Goal: Information Seeking & Learning: Learn about a topic

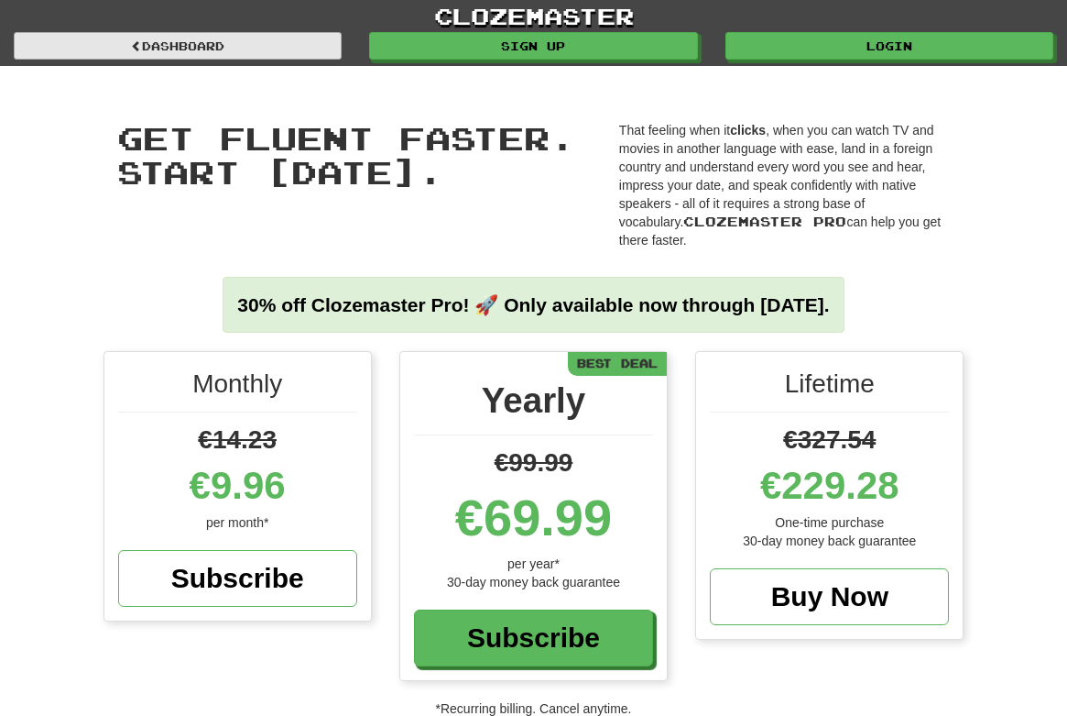
click at [215, 44] on link "Dashboard" at bounding box center [178, 45] width 328 height 27
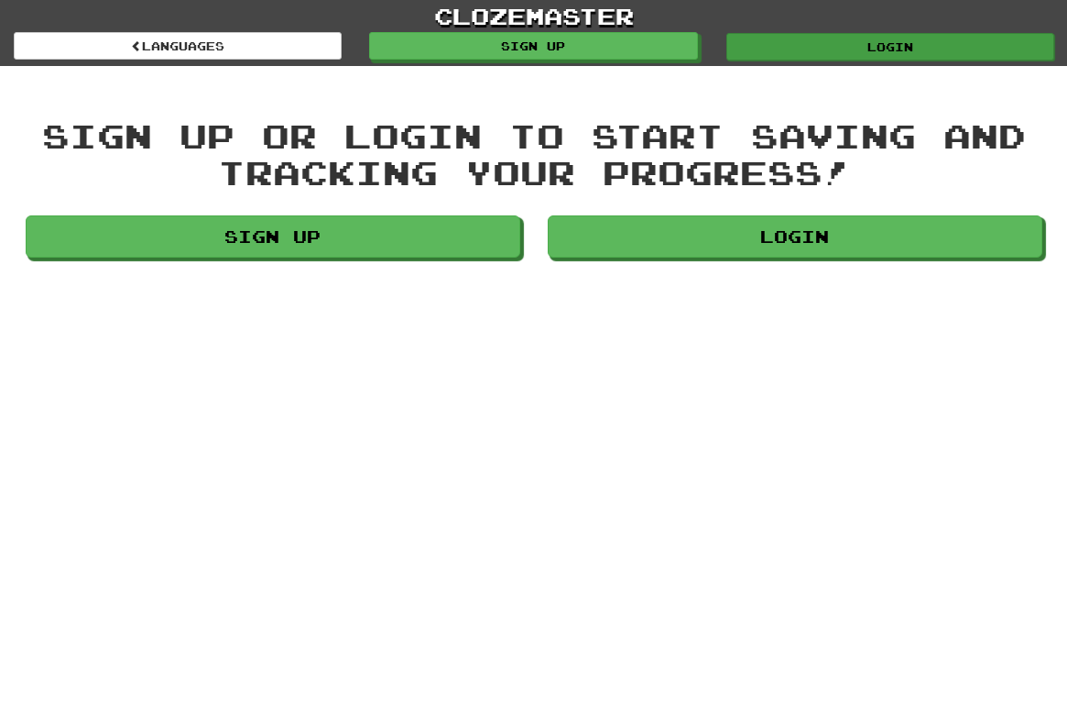
click at [892, 49] on link "Login" at bounding box center [891, 46] width 328 height 27
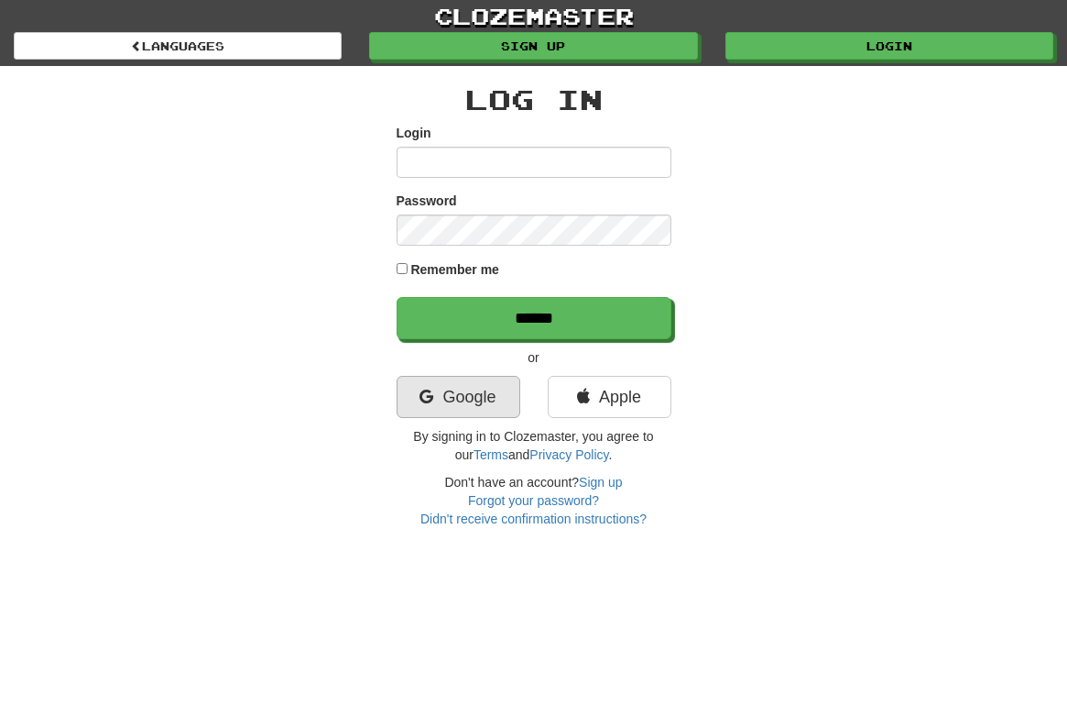
click at [461, 410] on link "Google" at bounding box center [459, 397] width 124 height 42
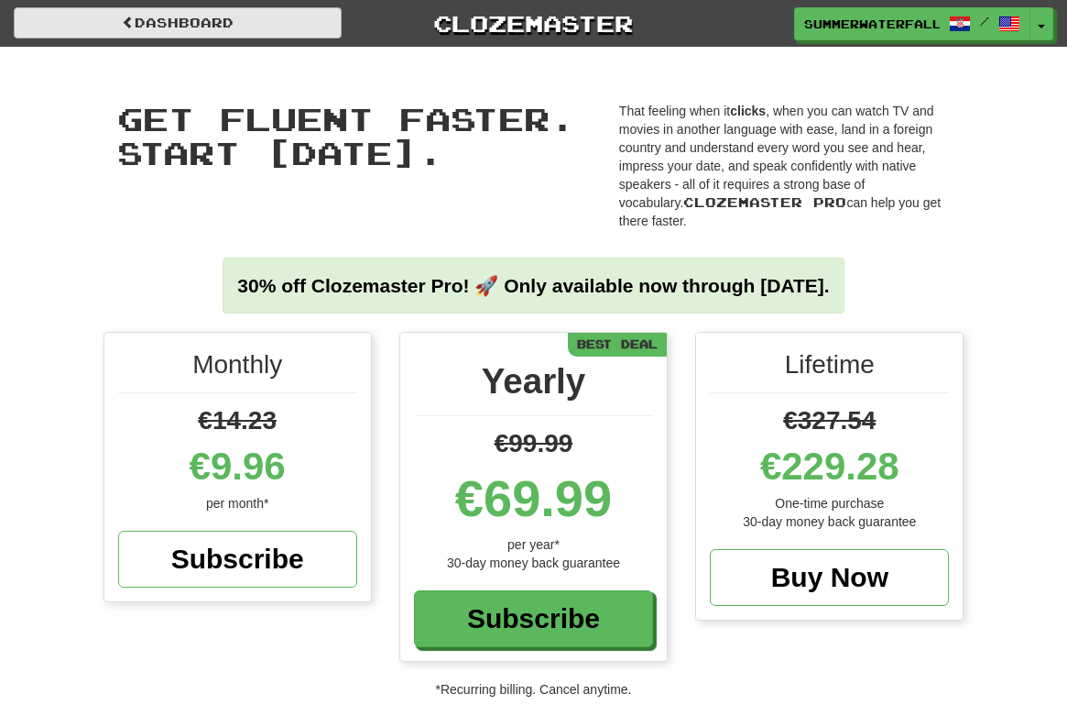
click at [147, 29] on link "Dashboard" at bounding box center [178, 22] width 328 height 31
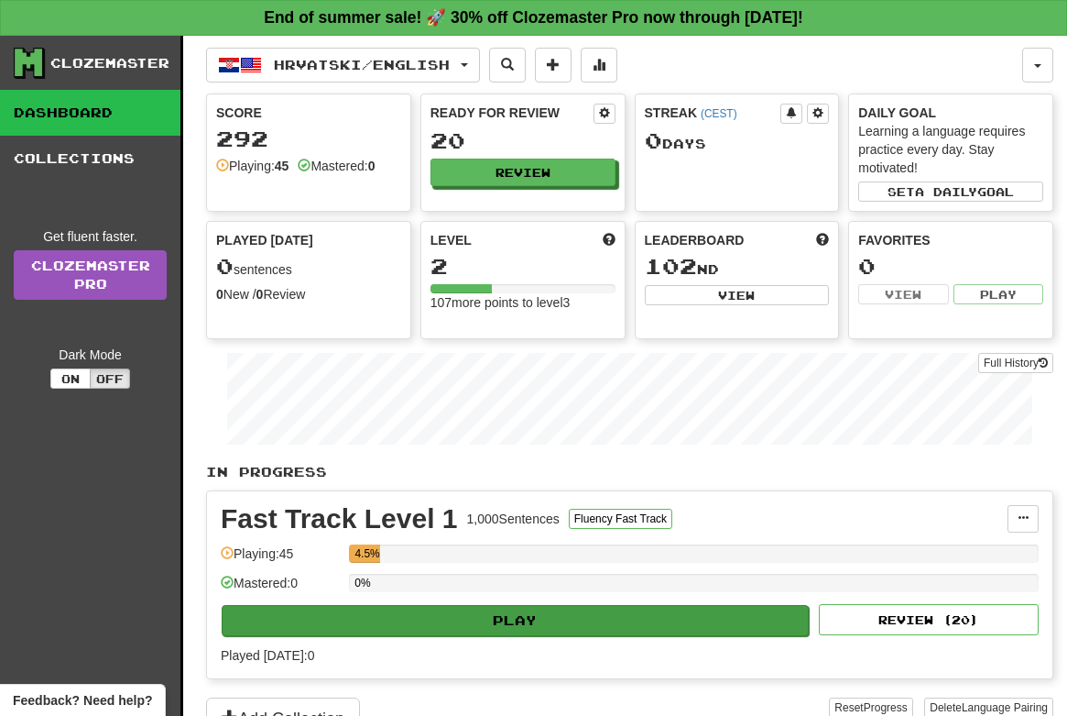
click at [528, 619] on button "Play" at bounding box center [515, 620] width 587 height 31
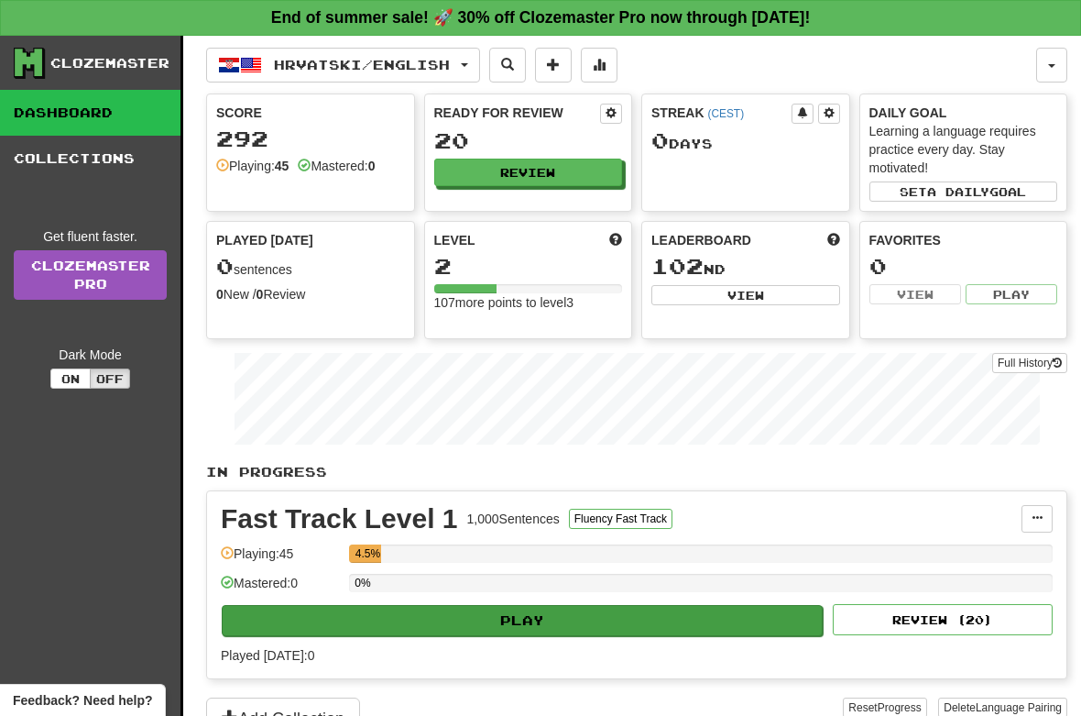
select select "**"
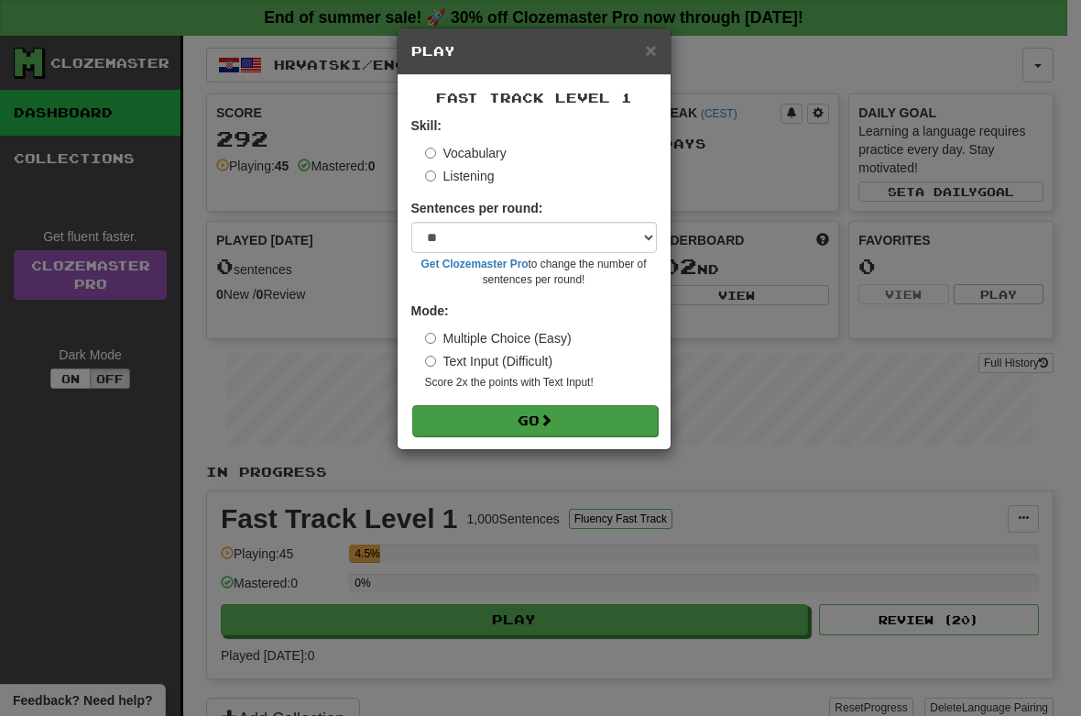
click at [553, 418] on span at bounding box center [546, 419] width 13 height 13
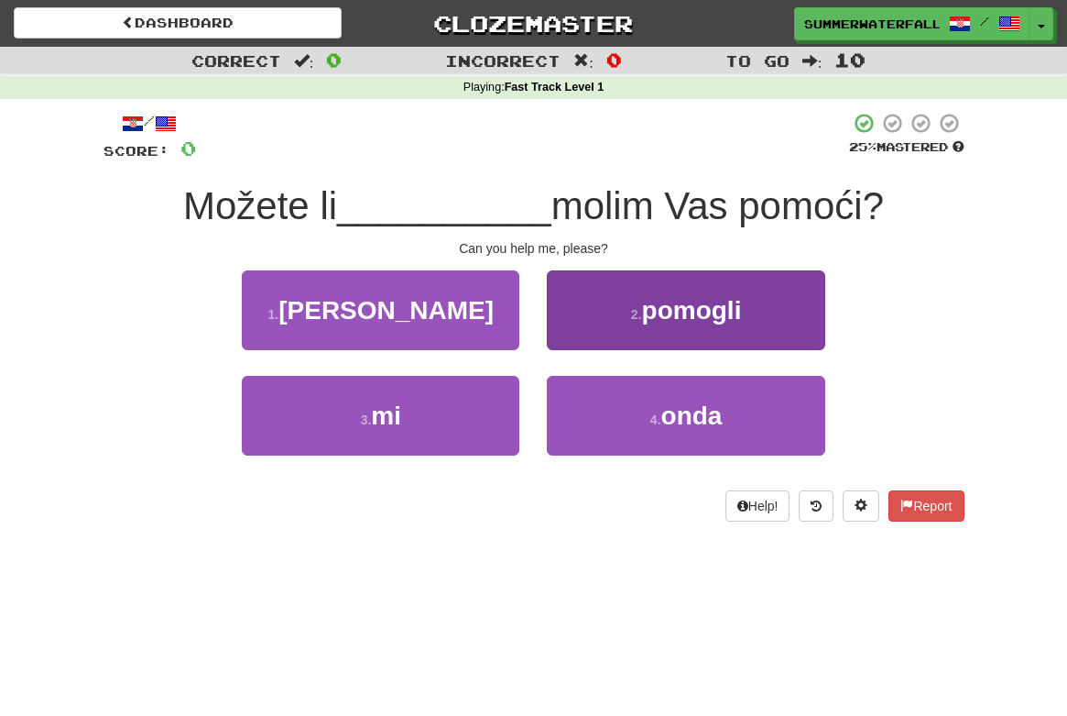
click at [752, 323] on button "2 . pomogli" at bounding box center [686, 310] width 278 height 80
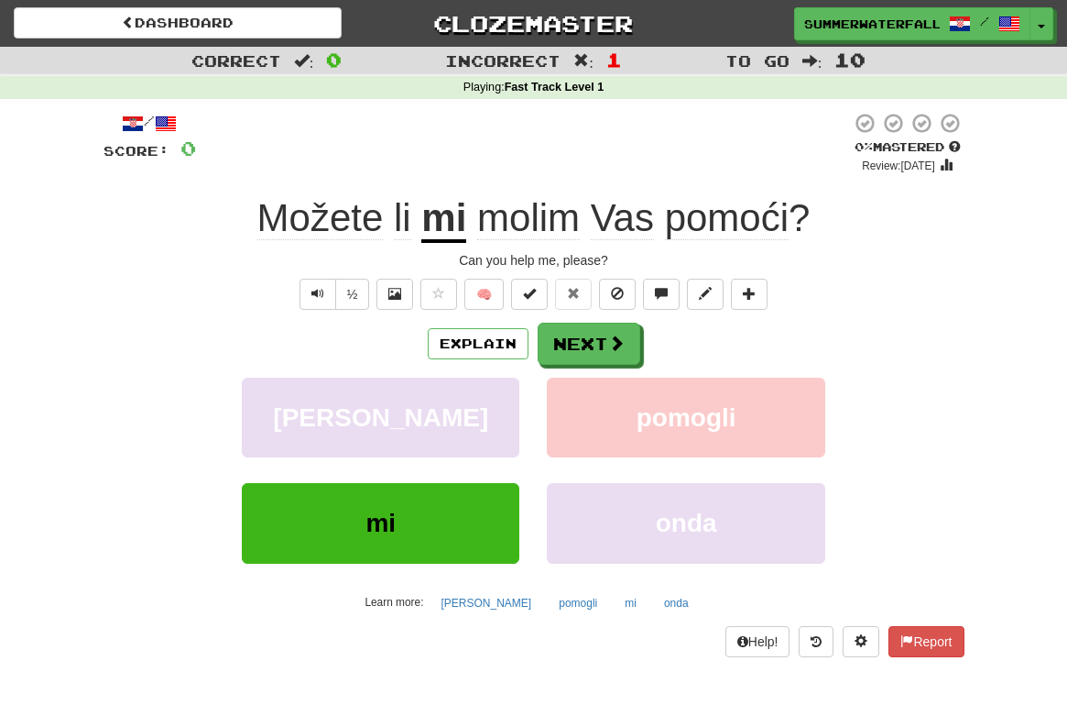
click at [449, 527] on button "mi" at bounding box center [381, 523] width 278 height 80
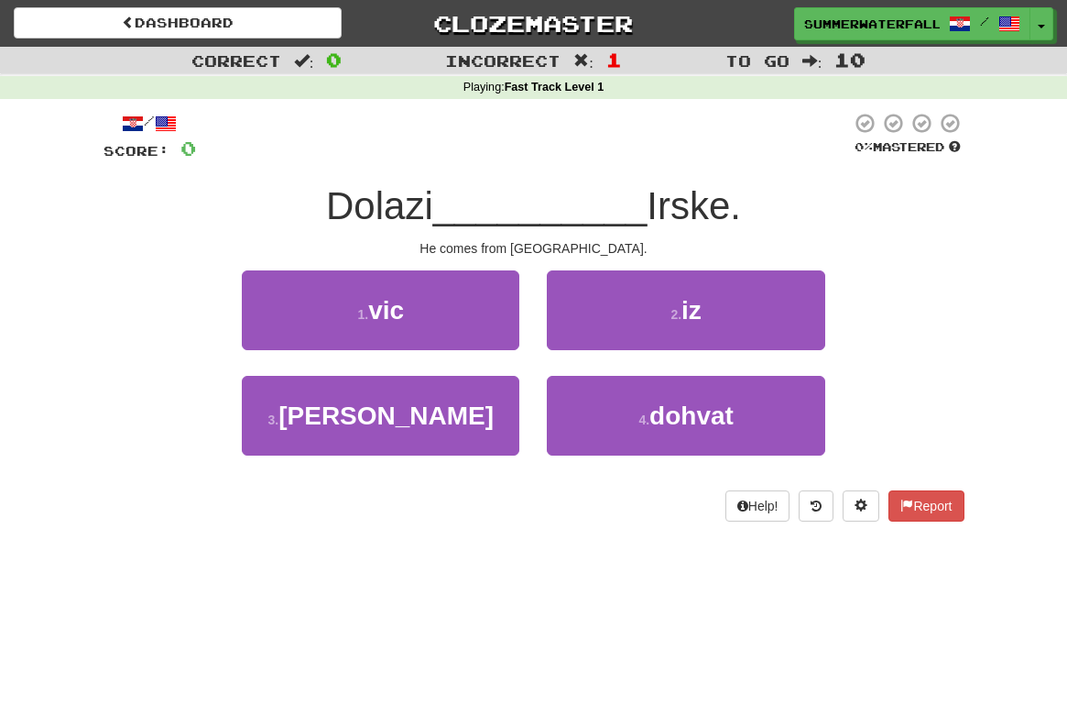
click at [550, 193] on span "__________" at bounding box center [540, 205] width 214 height 43
click at [687, 313] on span "iz" at bounding box center [692, 310] width 20 height 28
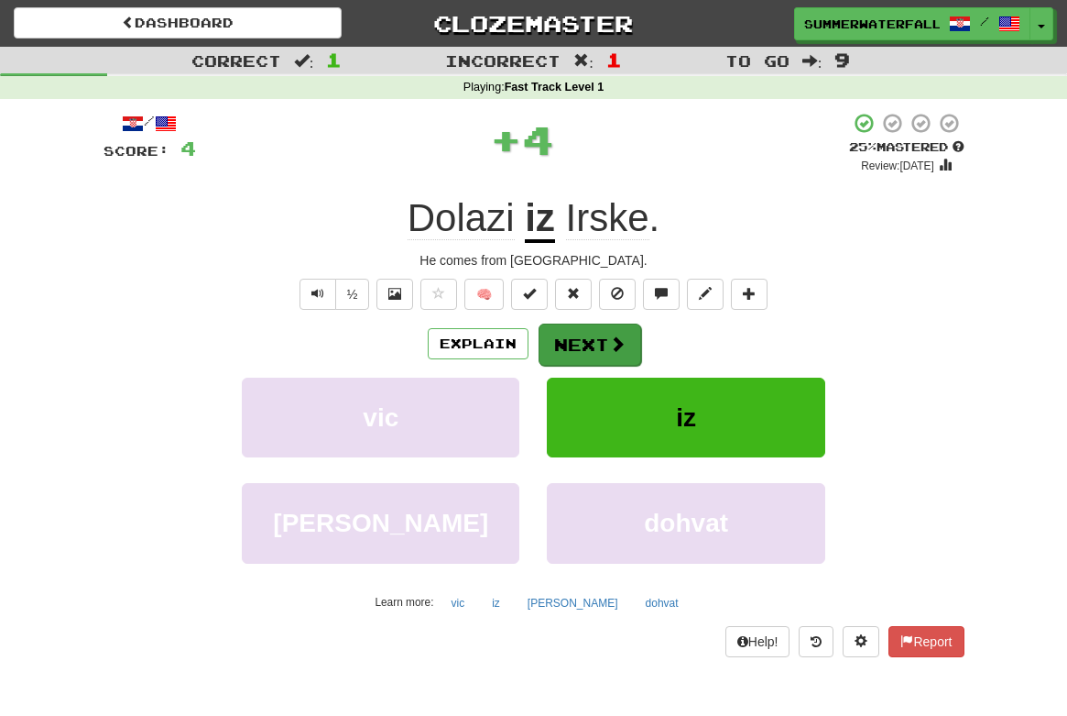
click at [592, 337] on button "Next" at bounding box center [590, 344] width 103 height 42
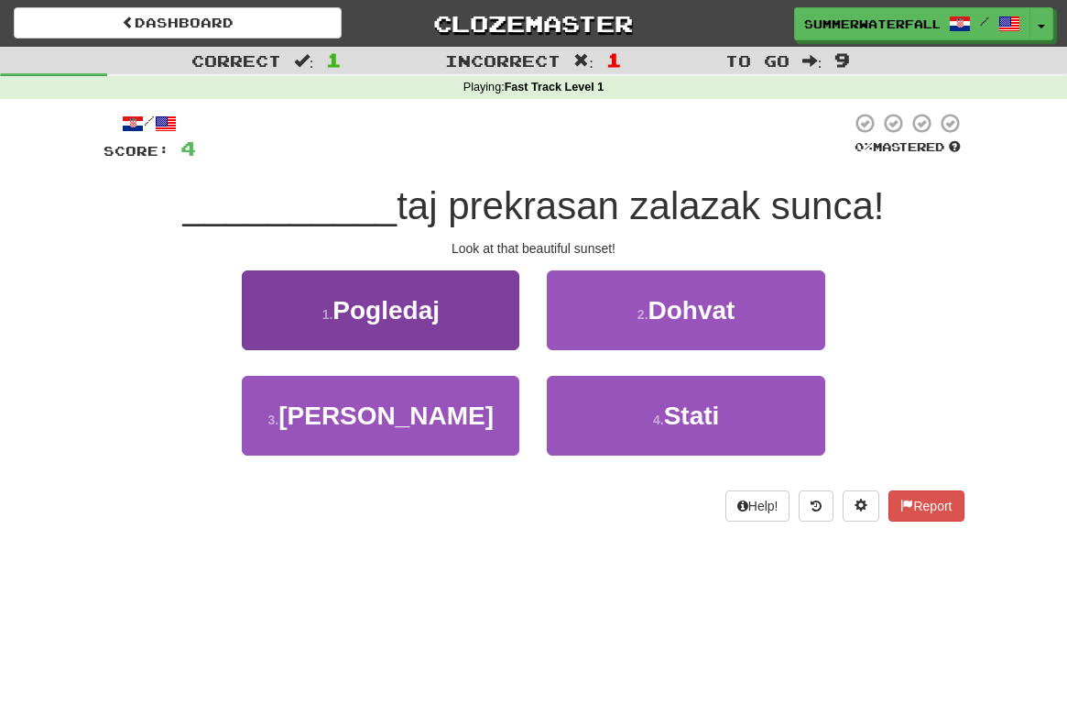
click at [370, 303] on span "Pogledaj" at bounding box center [386, 310] width 107 height 28
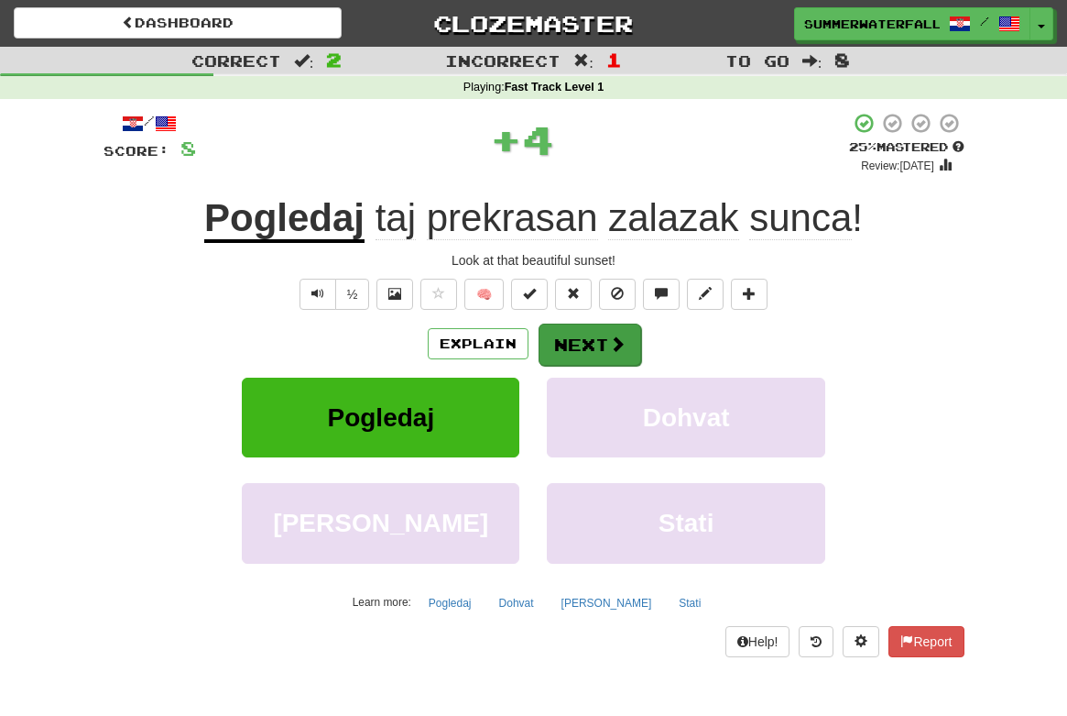
click at [597, 349] on button "Next" at bounding box center [590, 344] width 103 height 42
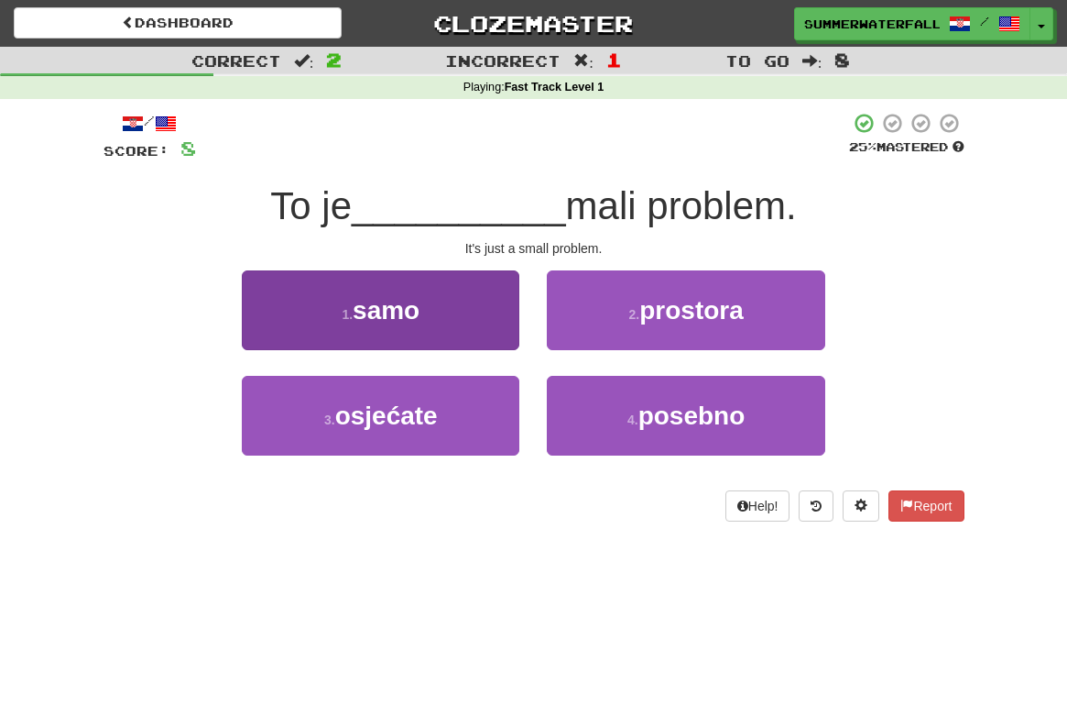
click at [498, 284] on button "1 . samo" at bounding box center [381, 310] width 278 height 80
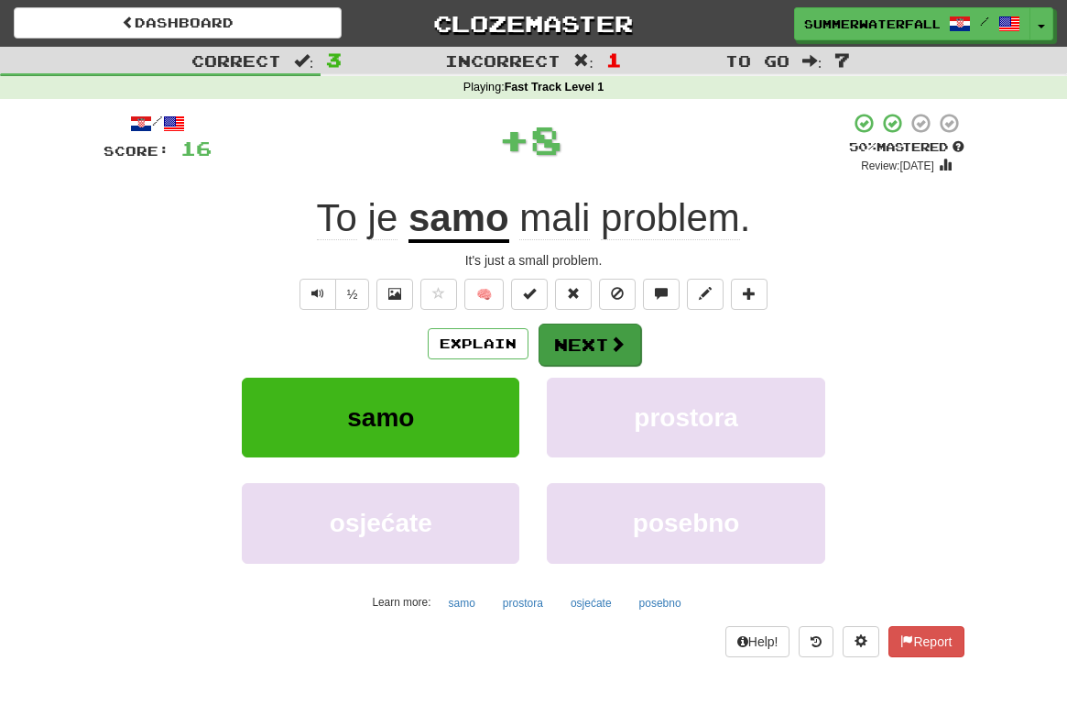
click at [582, 336] on button "Next" at bounding box center [590, 344] width 103 height 42
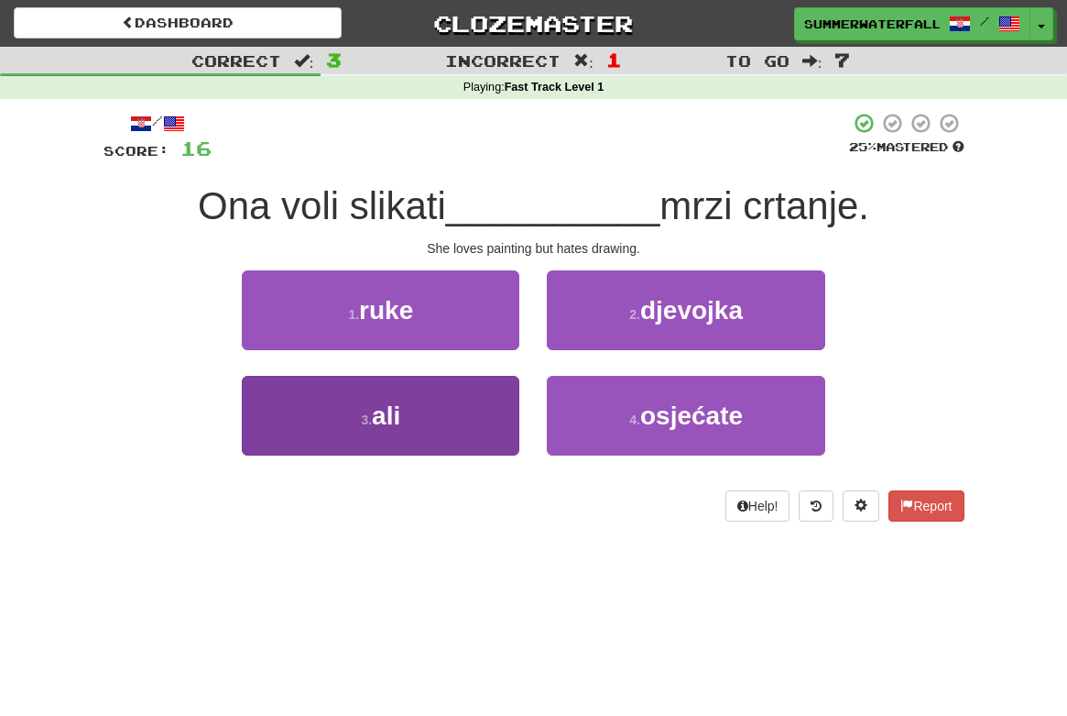
click at [469, 424] on button "3 . ali" at bounding box center [381, 416] width 278 height 80
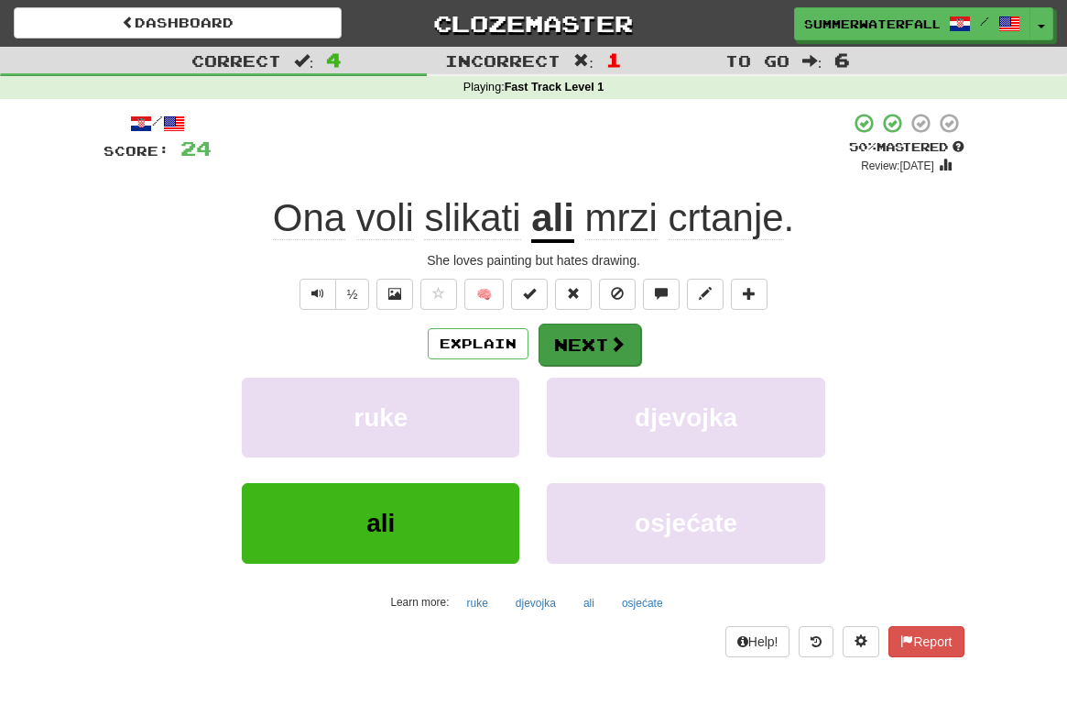
click at [593, 337] on button "Next" at bounding box center [590, 344] width 103 height 42
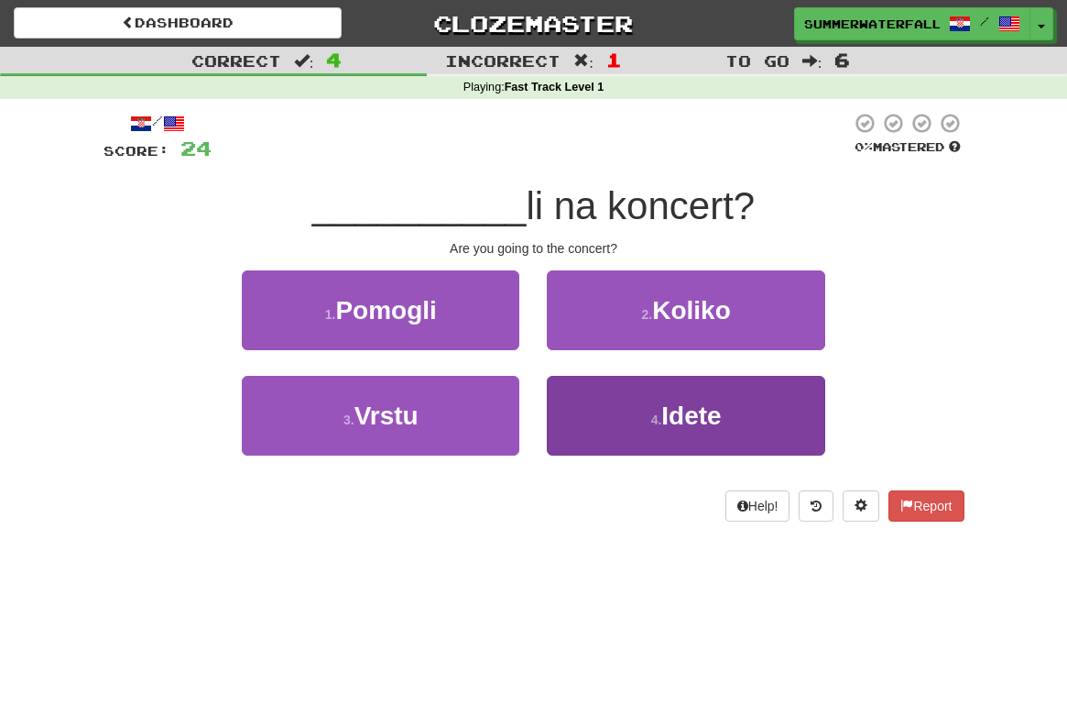
click at [691, 413] on span "Idete" at bounding box center [692, 415] width 60 height 28
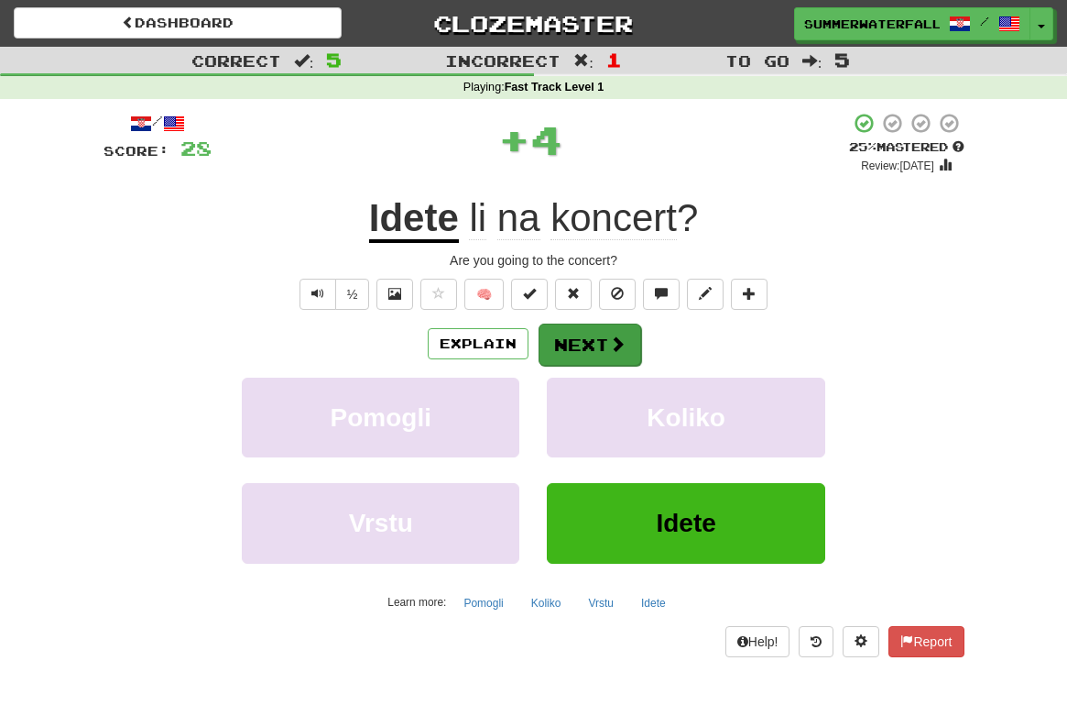
click at [597, 344] on button "Next" at bounding box center [590, 344] width 103 height 42
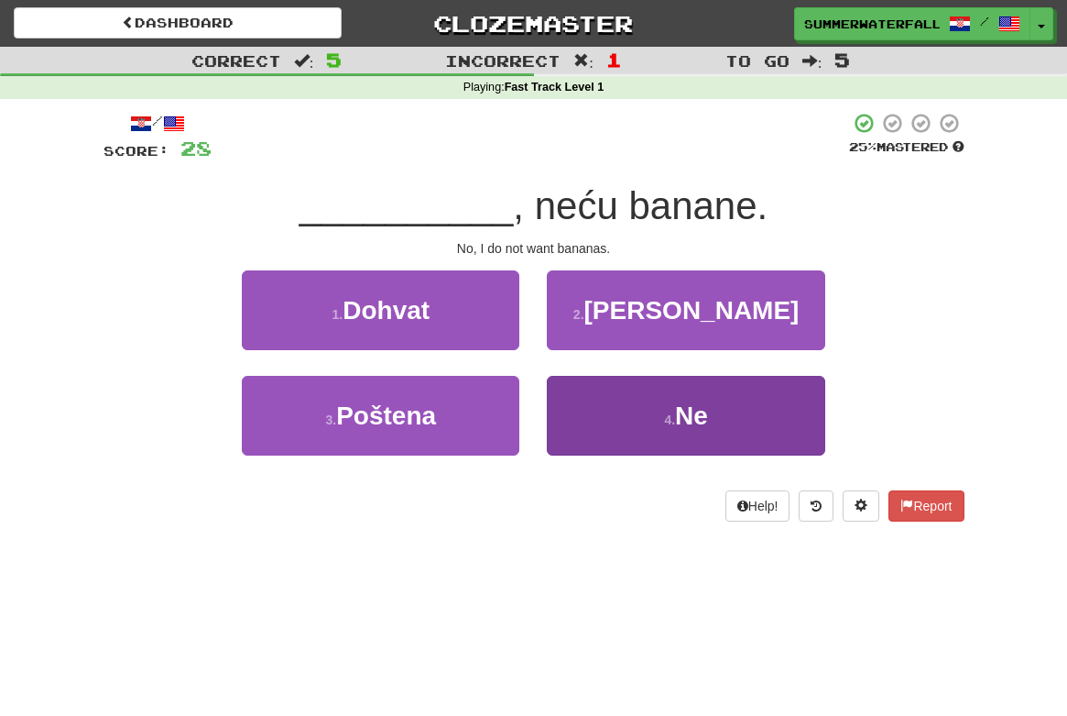
click at [664, 412] on small "4 ." at bounding box center [669, 419] width 11 height 15
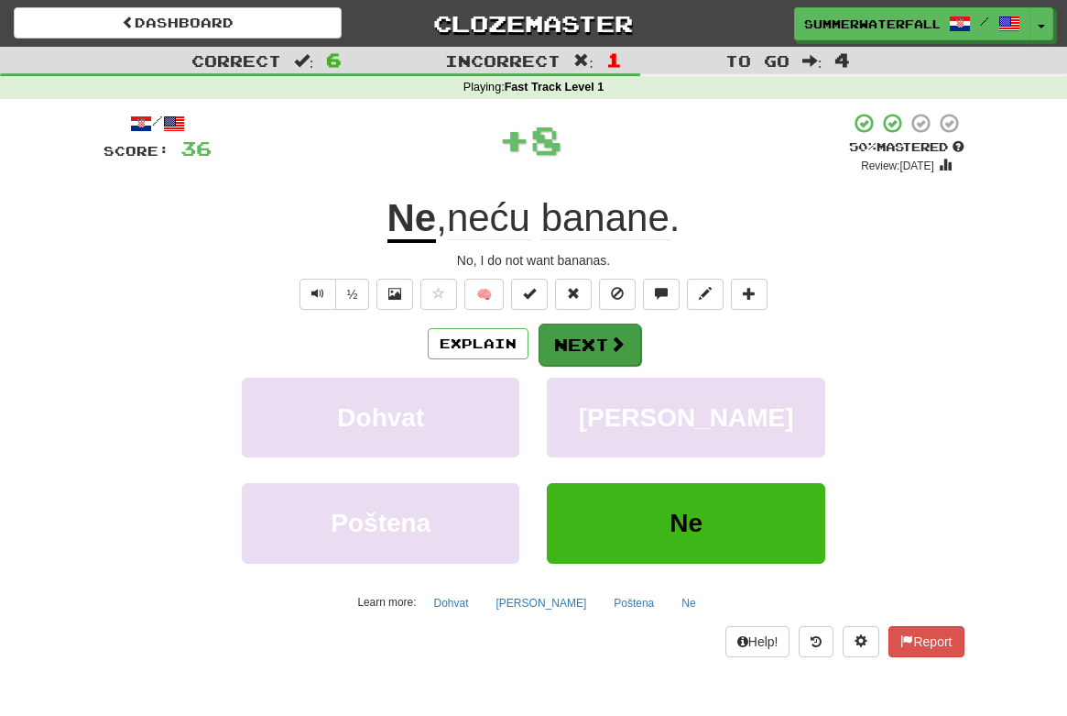
click at [599, 346] on button "Next" at bounding box center [590, 344] width 103 height 42
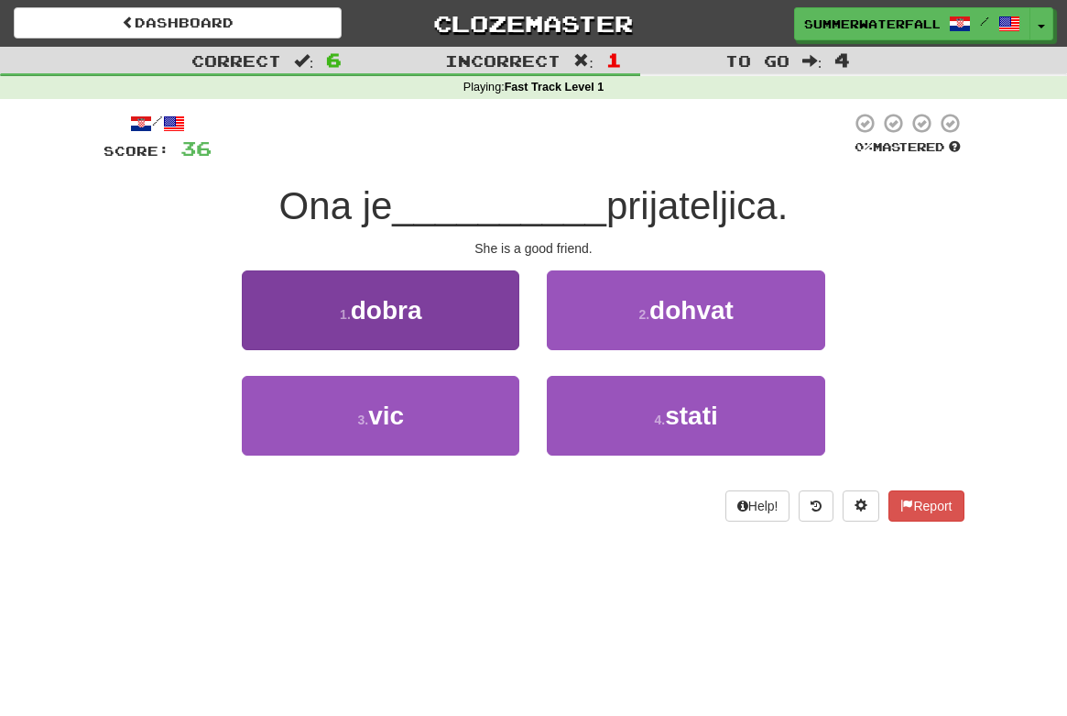
click at [421, 323] on button "1 . dobra" at bounding box center [381, 310] width 278 height 80
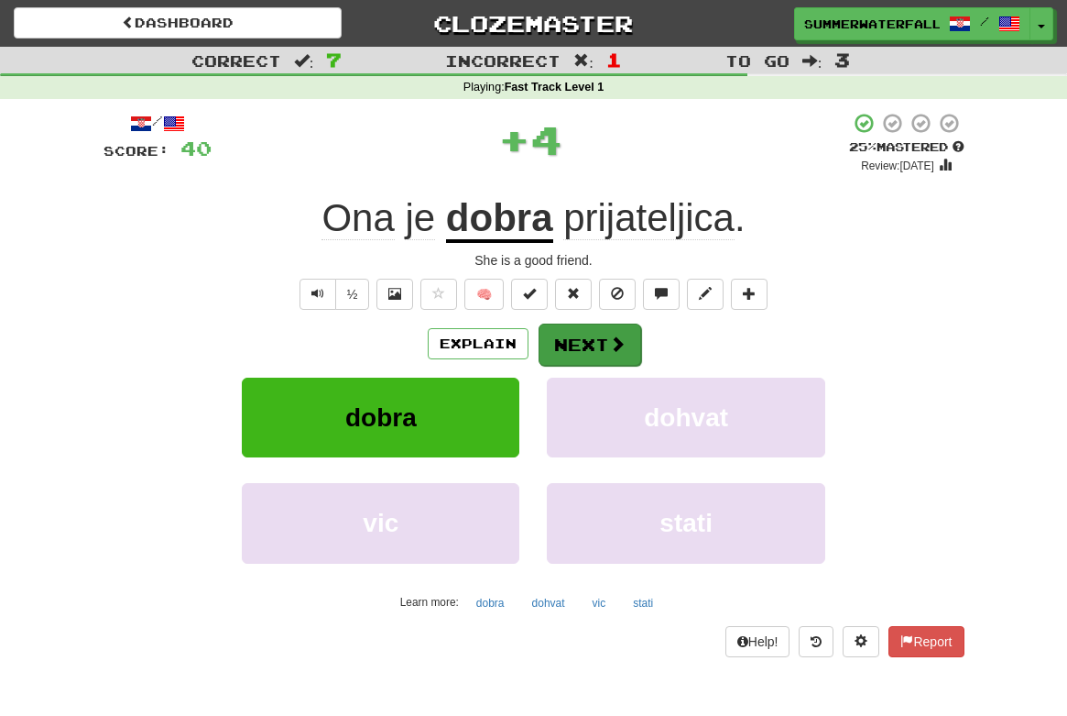
click at [599, 341] on button "Next" at bounding box center [590, 344] width 103 height 42
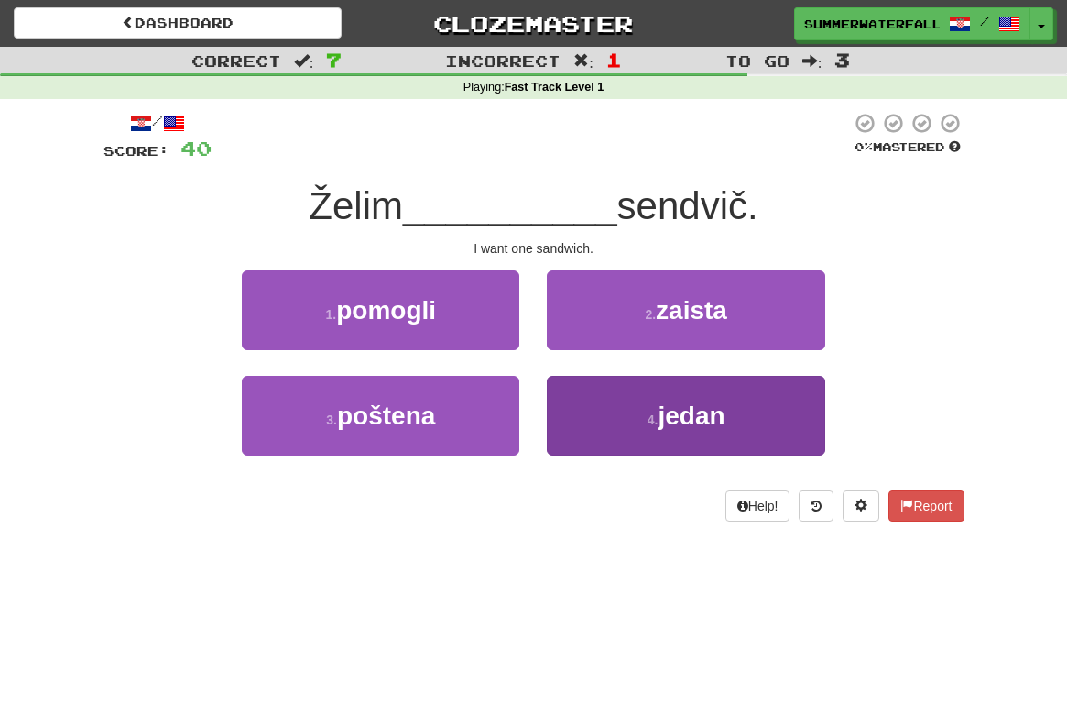
click at [696, 419] on span "jedan" at bounding box center [691, 415] width 67 height 28
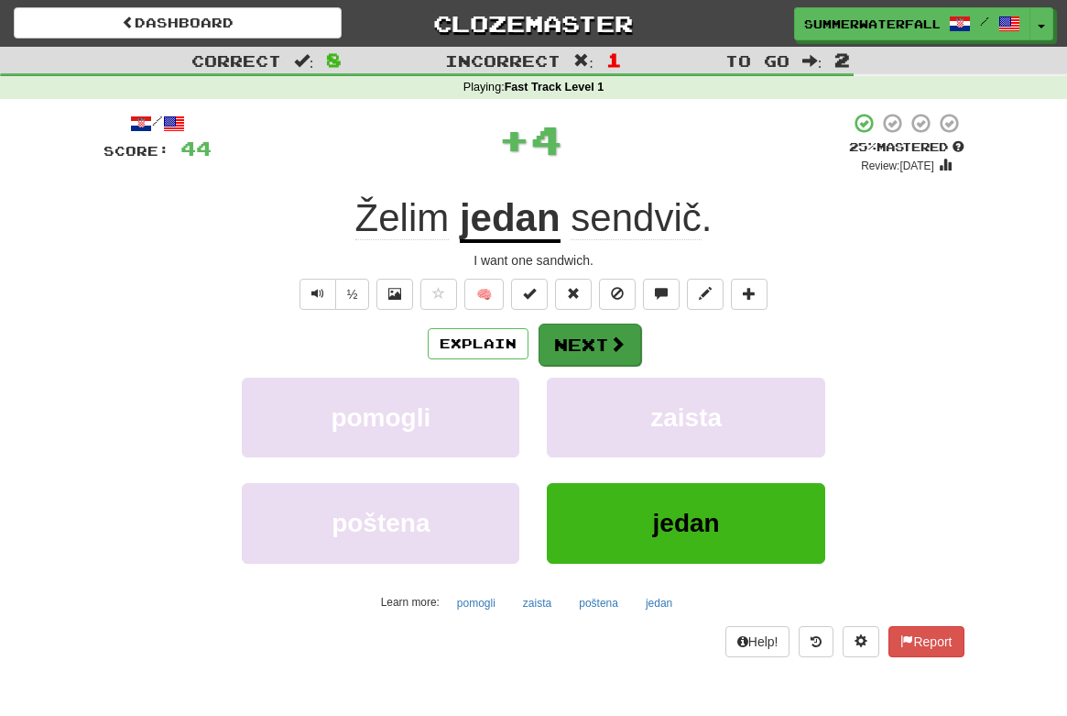
click at [592, 336] on button "Next" at bounding box center [590, 344] width 103 height 42
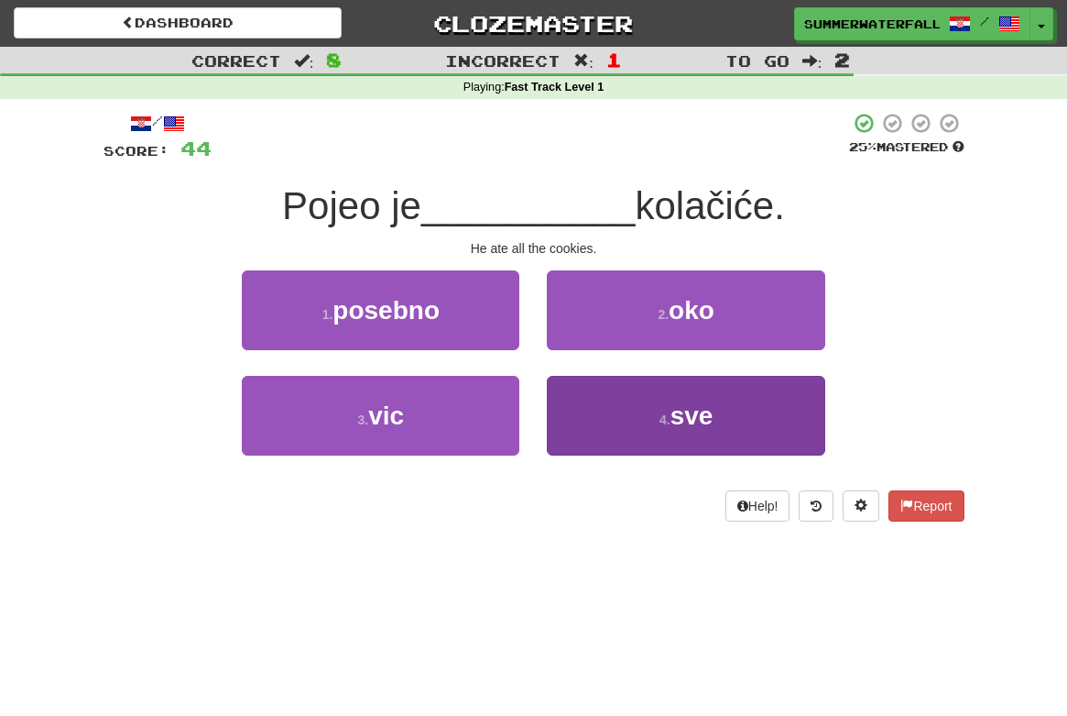
click at [634, 421] on button "4 . sve" at bounding box center [686, 416] width 278 height 80
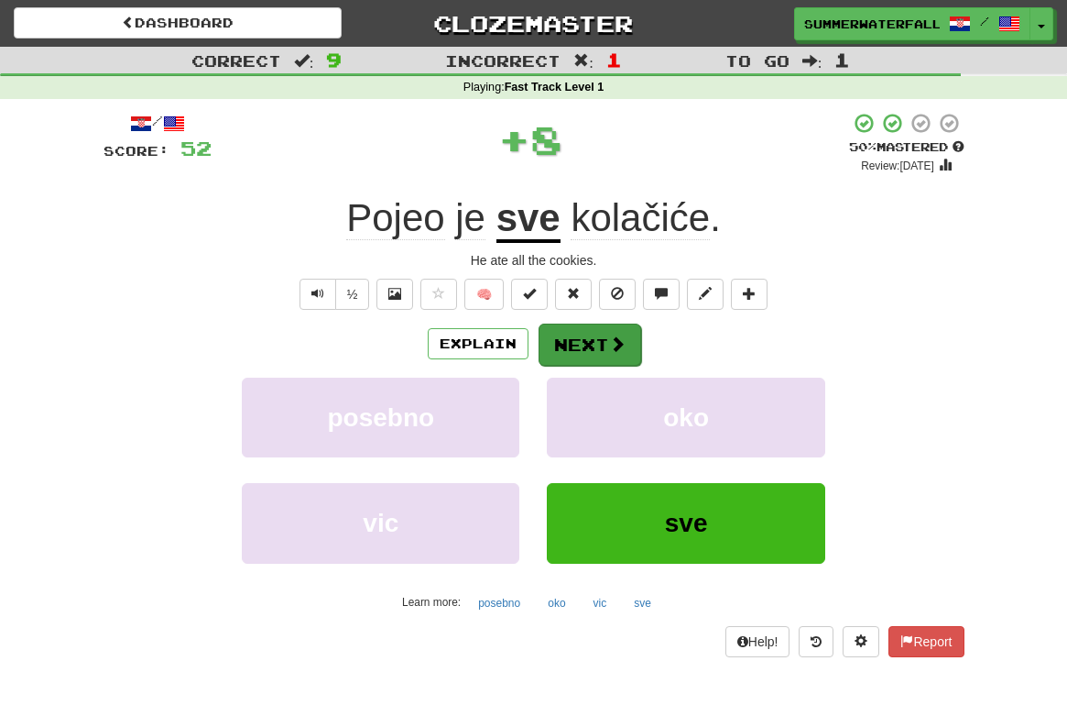
click at [612, 340] on span at bounding box center [617, 343] width 16 height 16
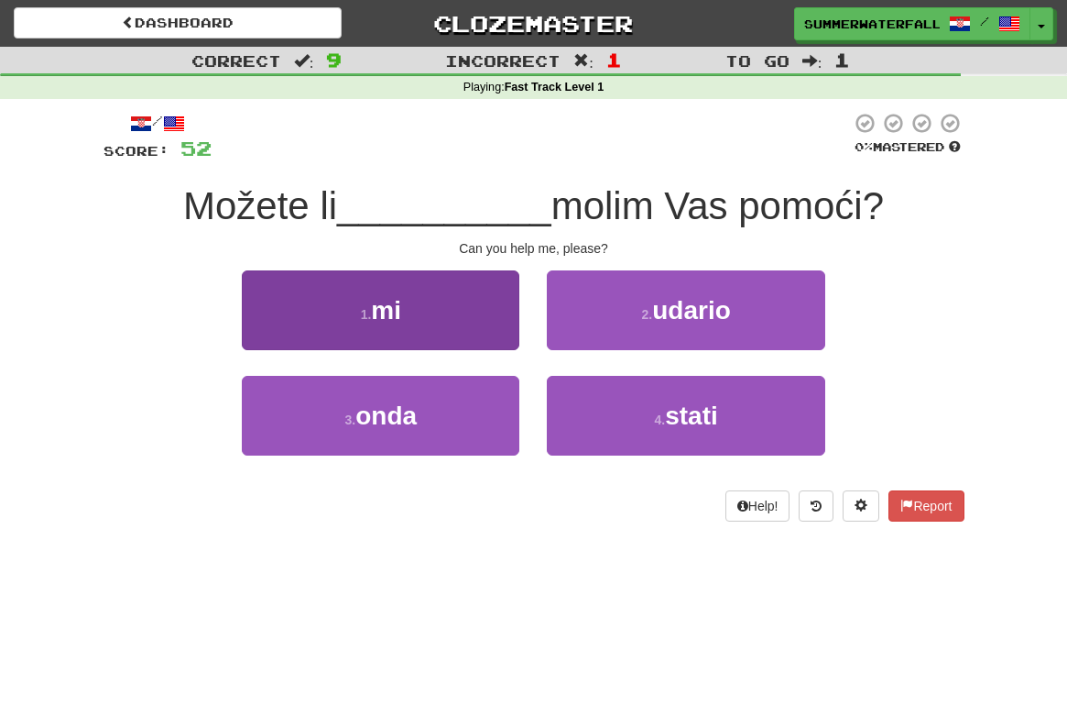
click at [454, 305] on button "1 . mi" at bounding box center [381, 310] width 278 height 80
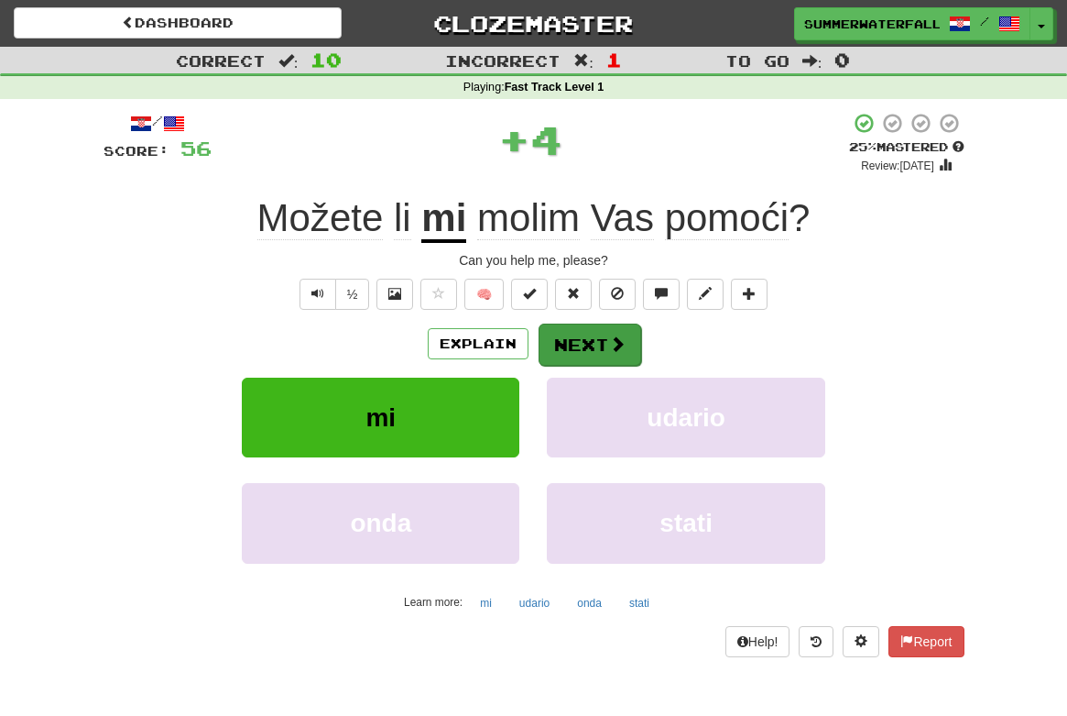
click at [586, 340] on button "Next" at bounding box center [590, 344] width 103 height 42
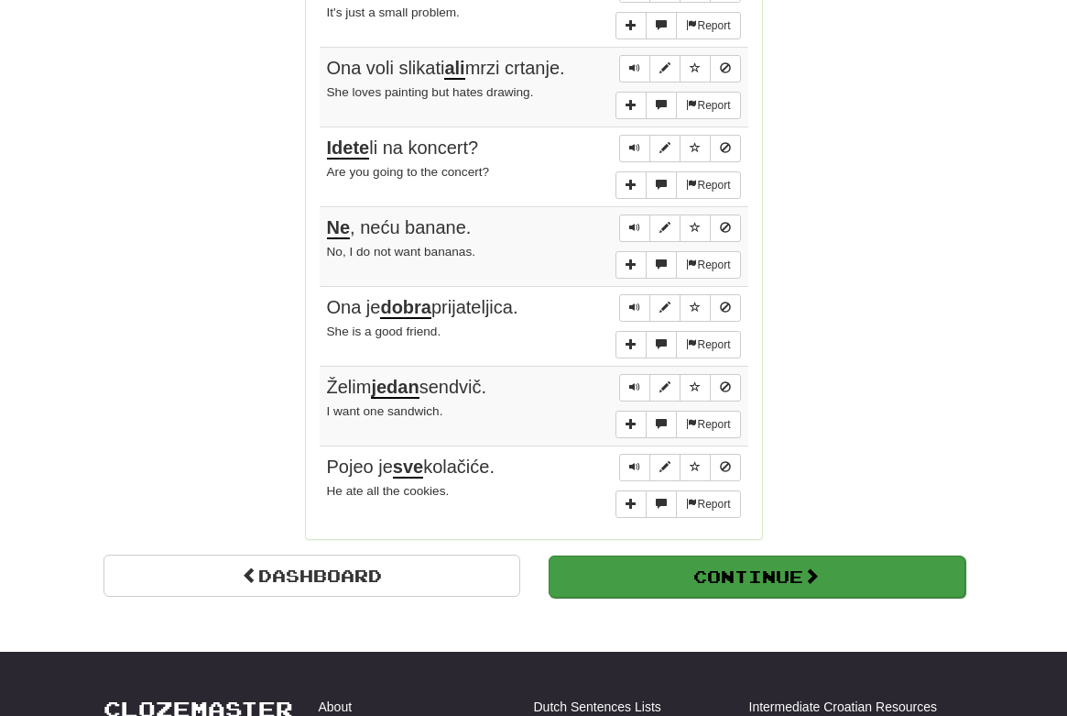
click at [741, 555] on button "Continue" at bounding box center [757, 576] width 417 height 42
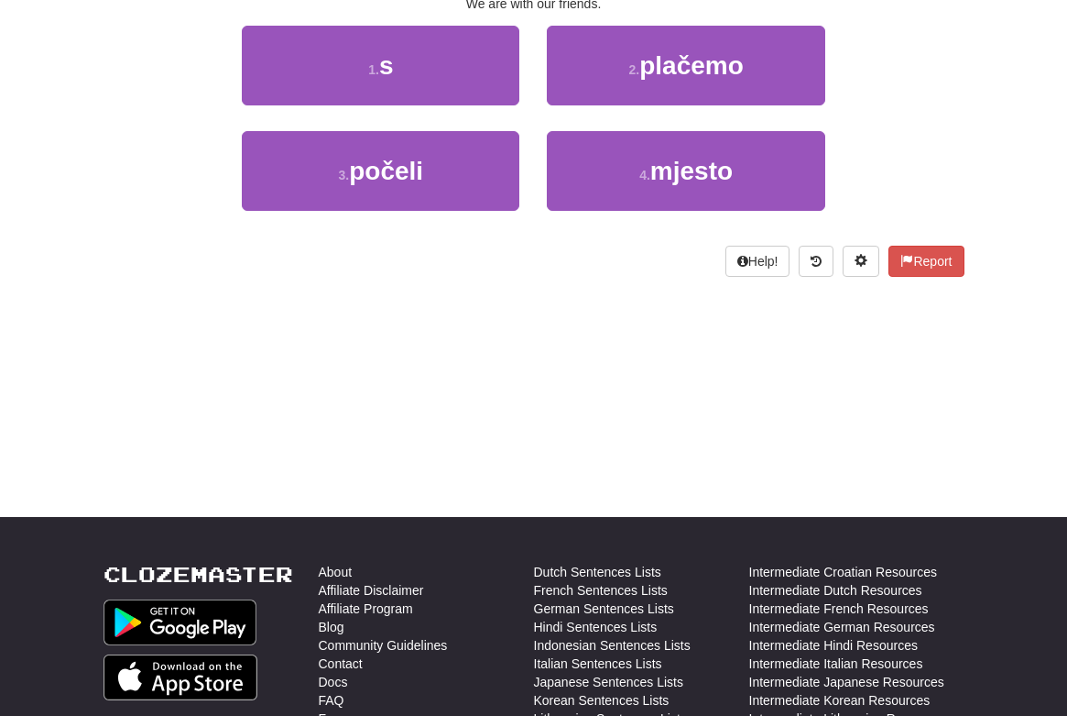
scroll to position [50, 0]
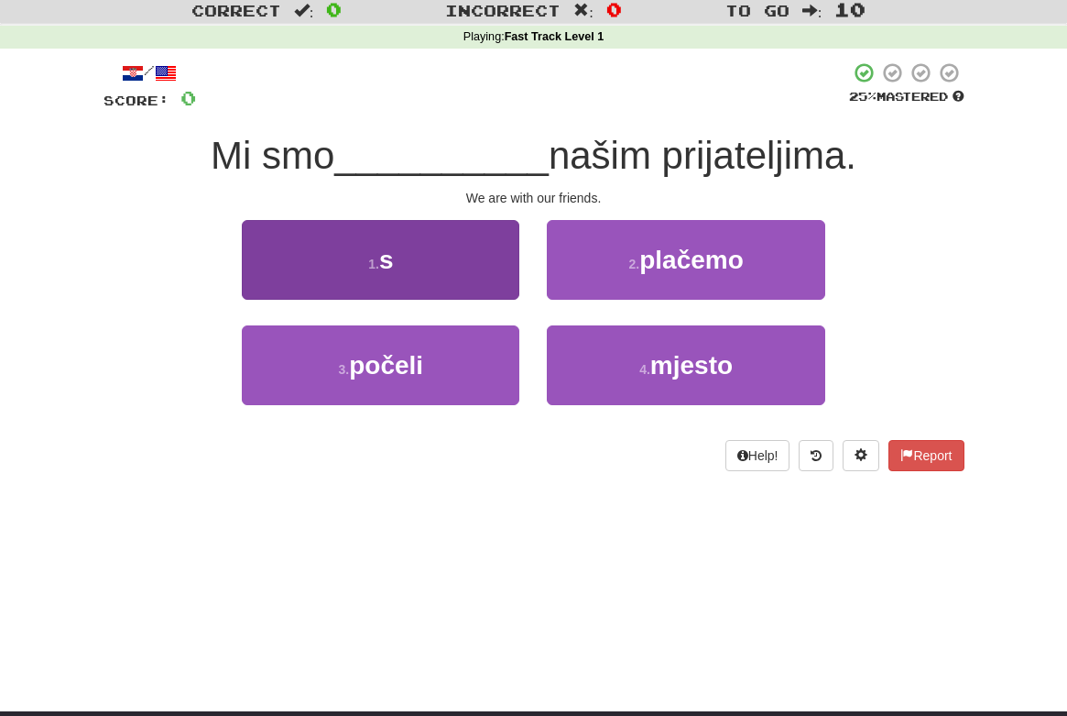
click at [421, 254] on button "1 . s" at bounding box center [381, 260] width 278 height 80
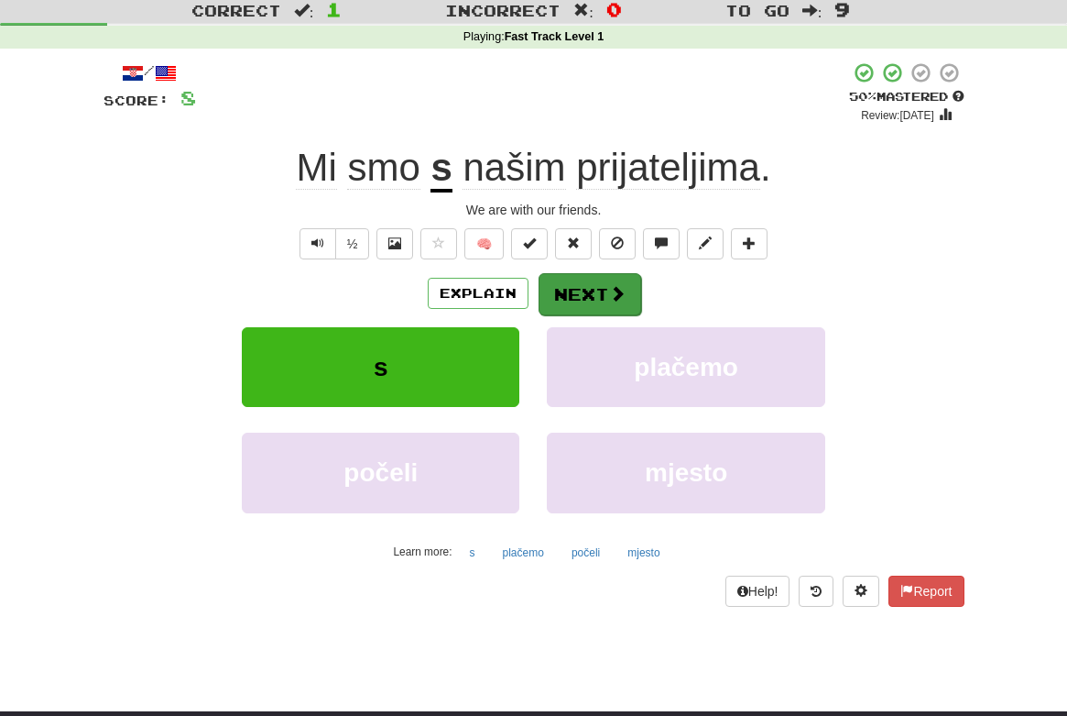
click at [592, 302] on button "Next" at bounding box center [590, 294] width 103 height 42
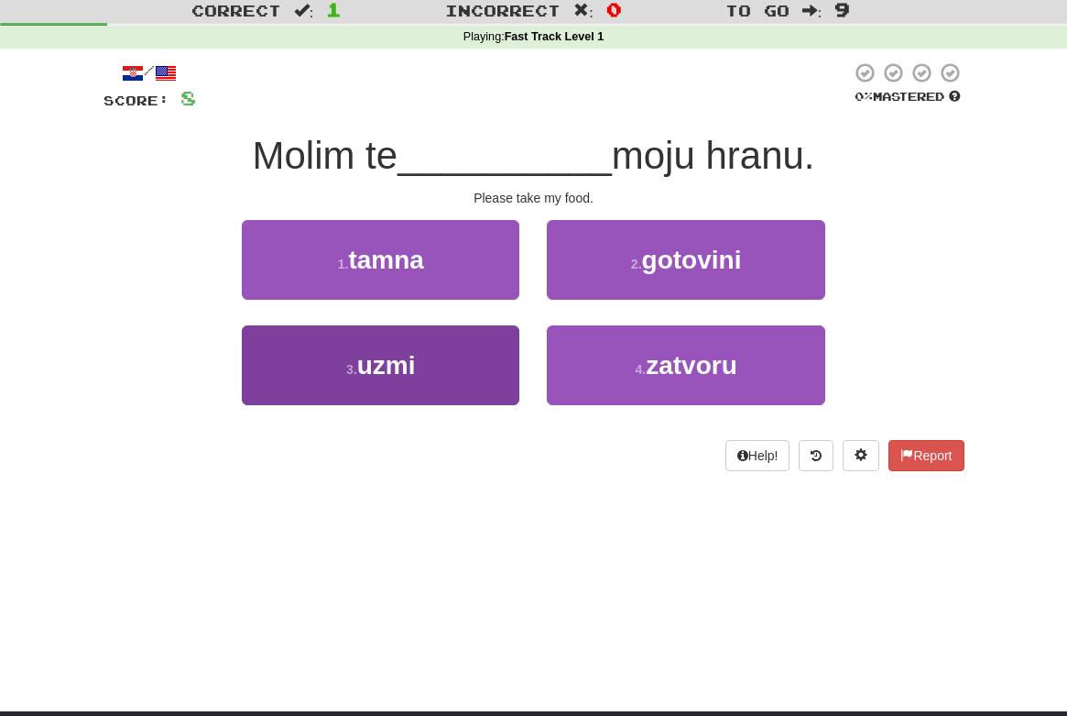
click at [414, 359] on span "uzmi" at bounding box center [386, 365] width 59 height 28
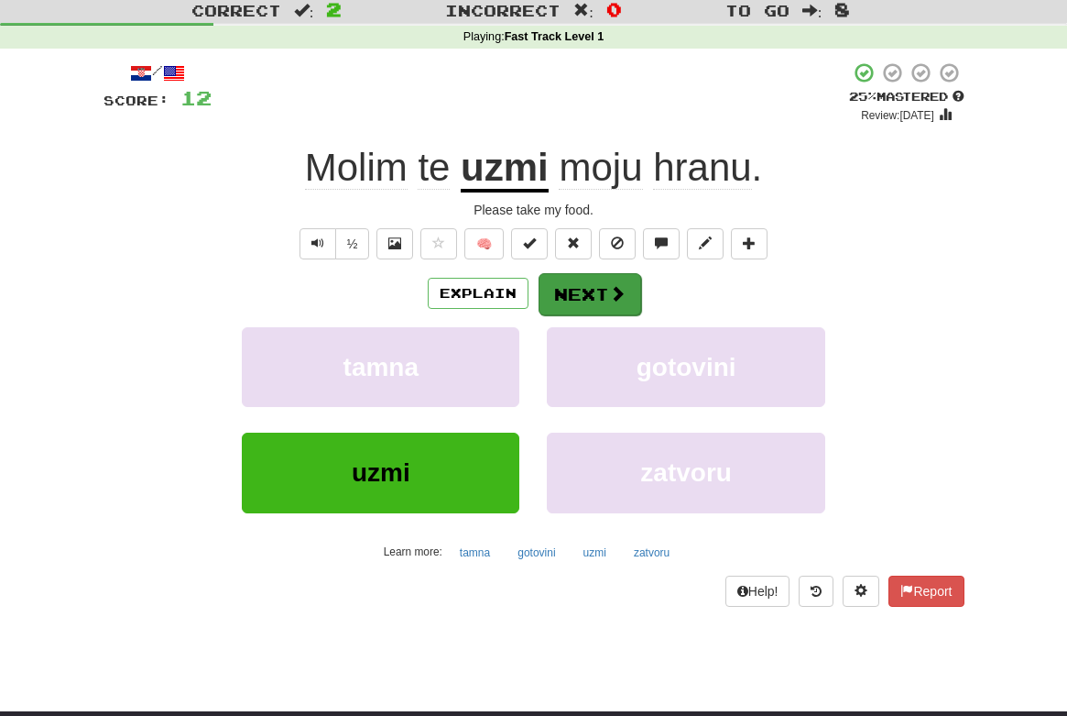
click at [597, 291] on button "Next" at bounding box center [590, 294] width 103 height 42
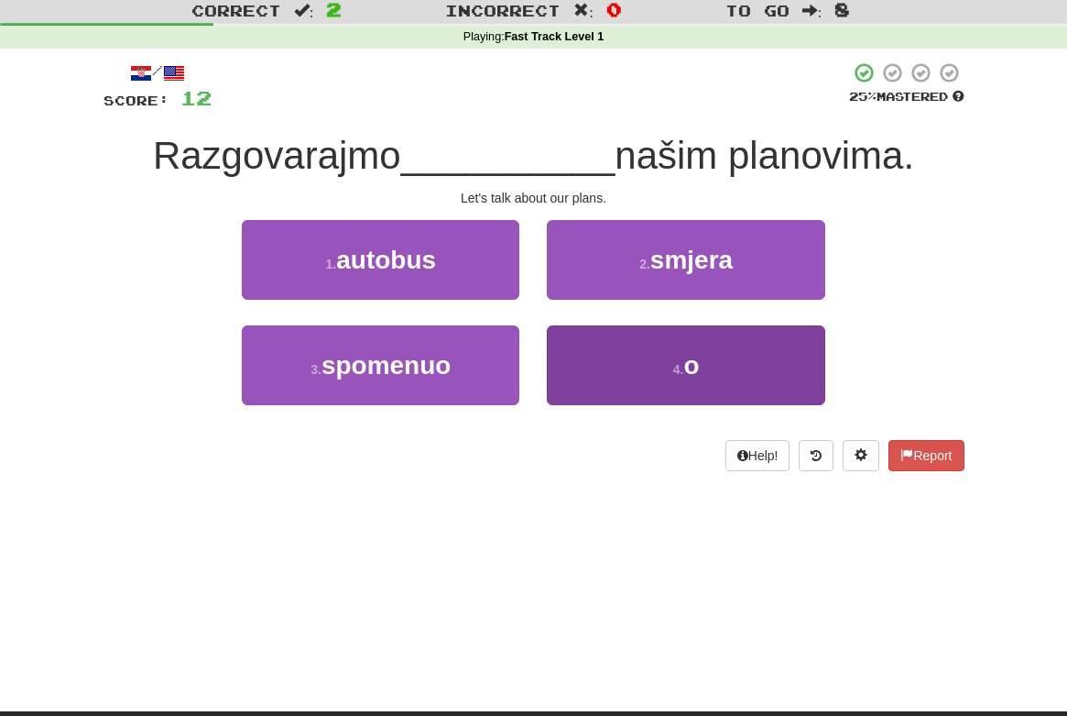
click at [730, 358] on button "4 . o" at bounding box center [686, 365] width 278 height 80
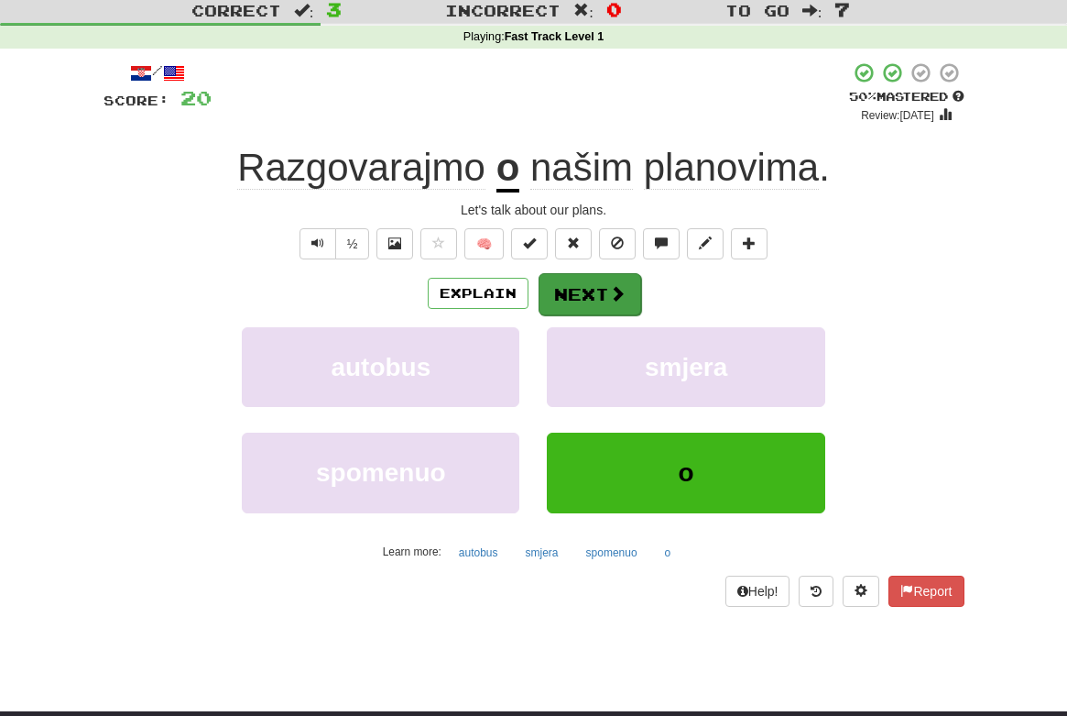
click at [607, 292] on button "Next" at bounding box center [590, 294] width 103 height 42
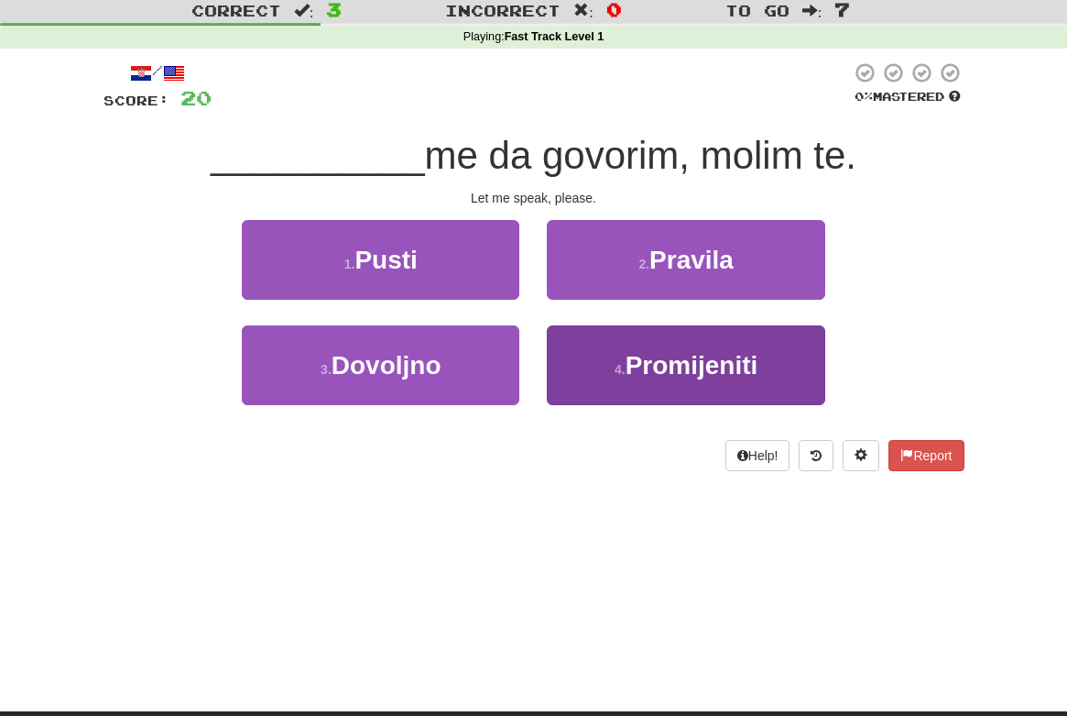
drag, startPoint x: 700, startPoint y: 350, endPoint x: 581, endPoint y: 362, distance: 119.7
click at [581, 362] on button "4 . Promijeniti" at bounding box center [686, 365] width 278 height 80
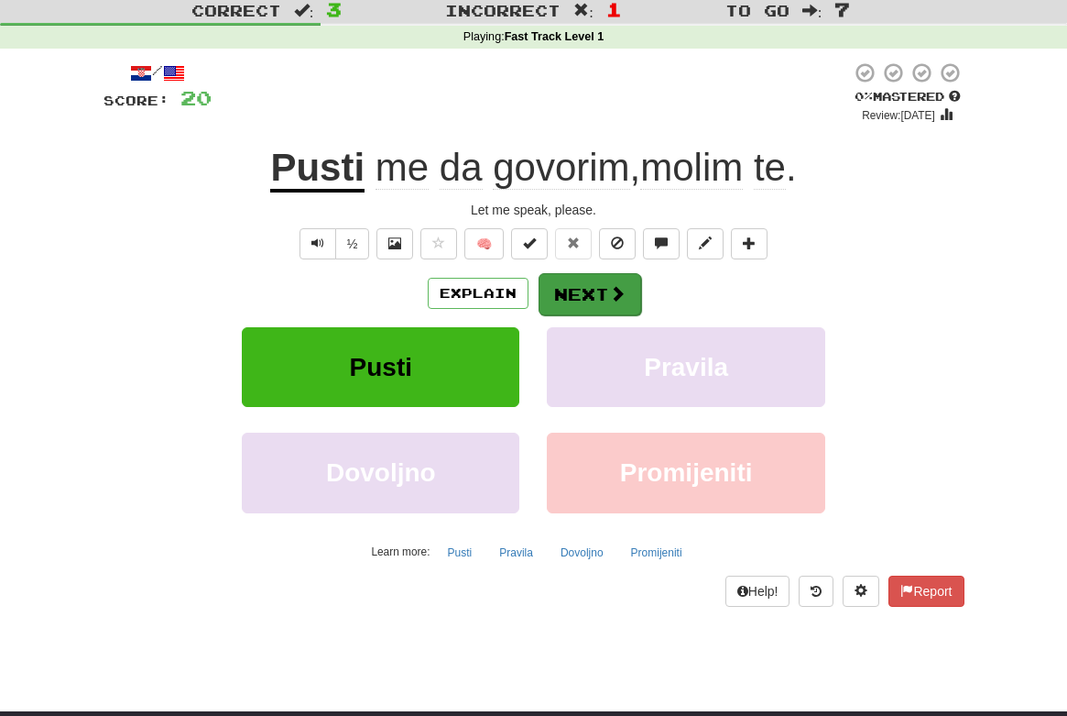
click at [596, 298] on button "Next" at bounding box center [590, 294] width 103 height 42
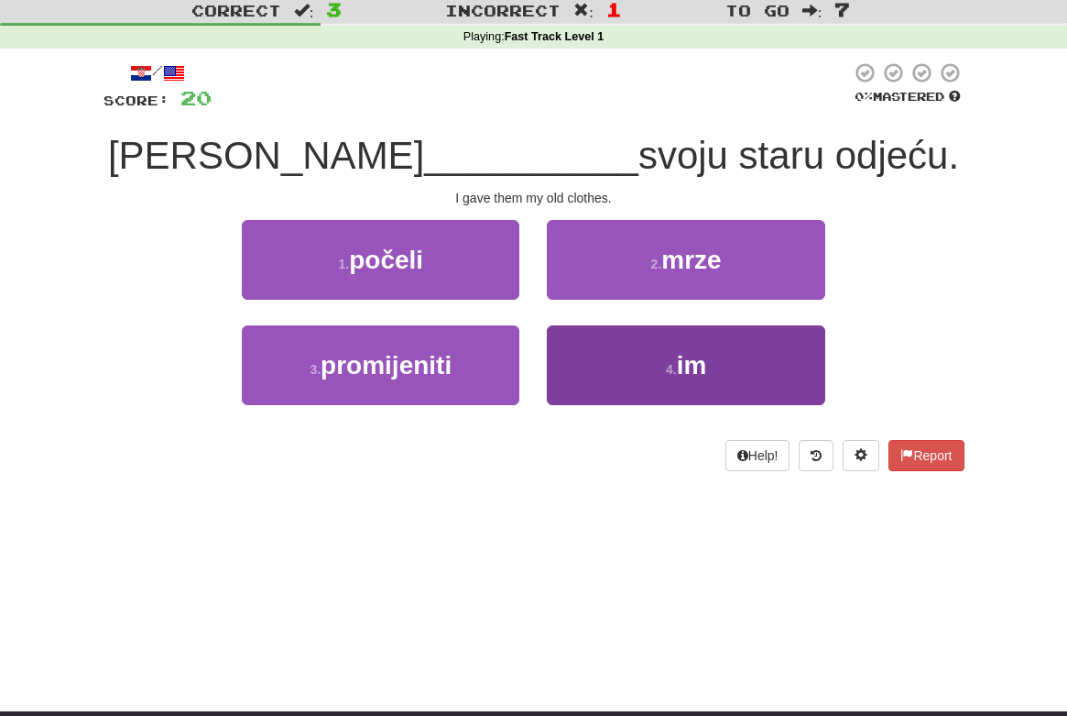
click at [690, 363] on span "im" at bounding box center [692, 365] width 30 height 28
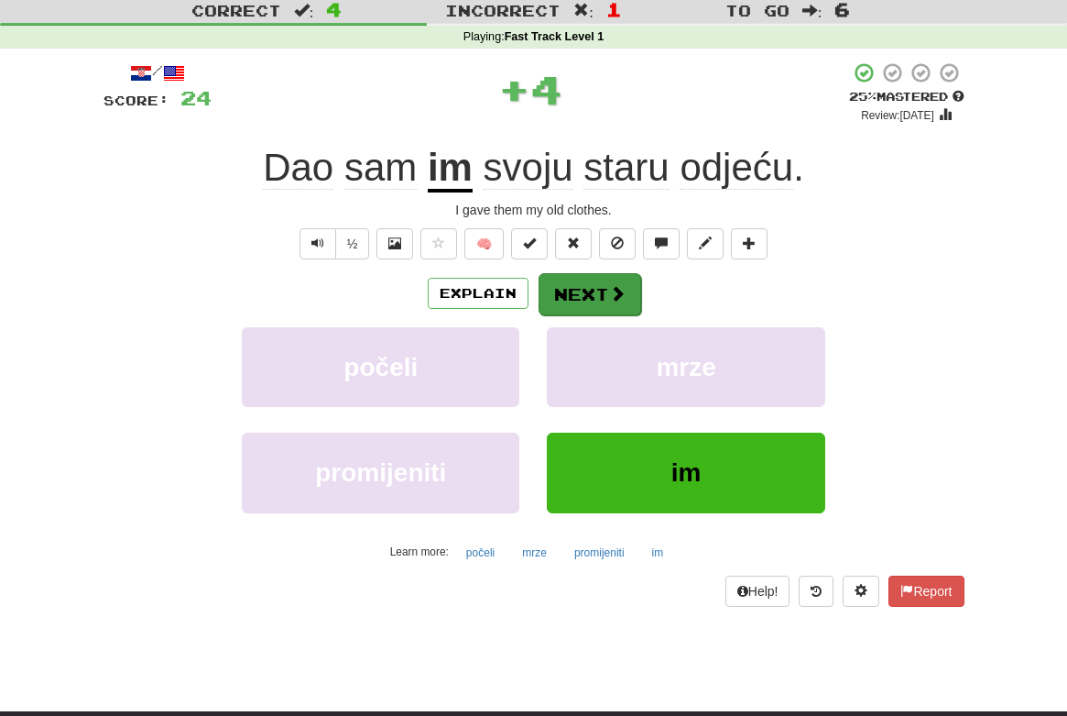
click at [613, 296] on span at bounding box center [617, 293] width 16 height 16
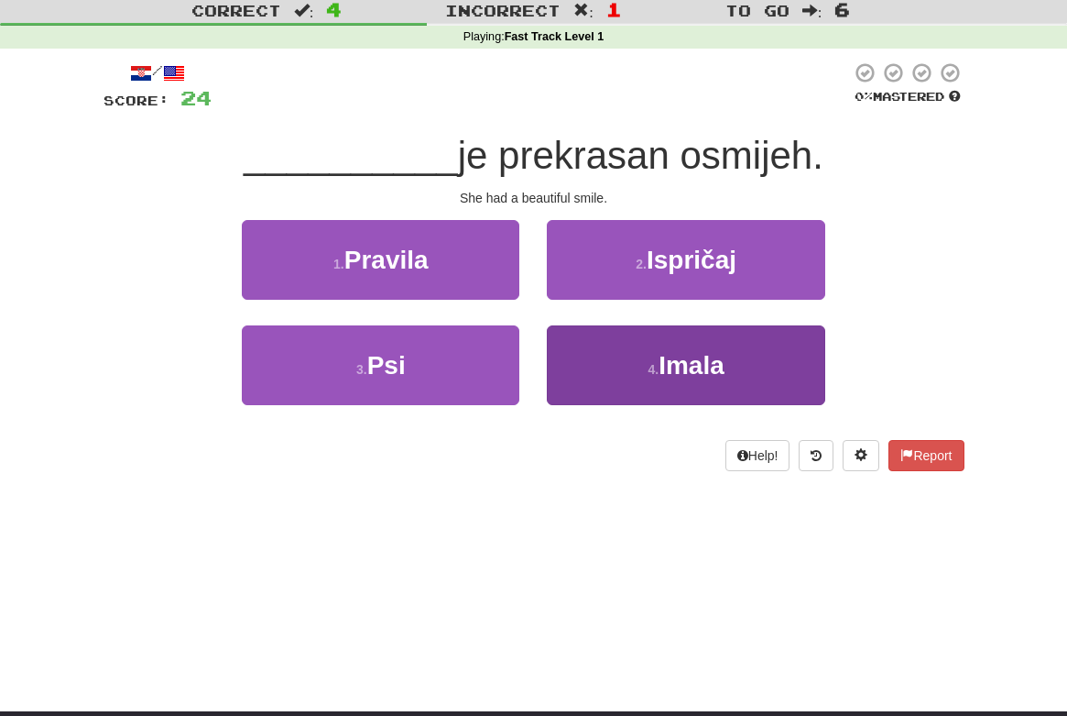
click at [739, 381] on button "4 . [GEOGRAPHIC_DATA]" at bounding box center [686, 365] width 278 height 80
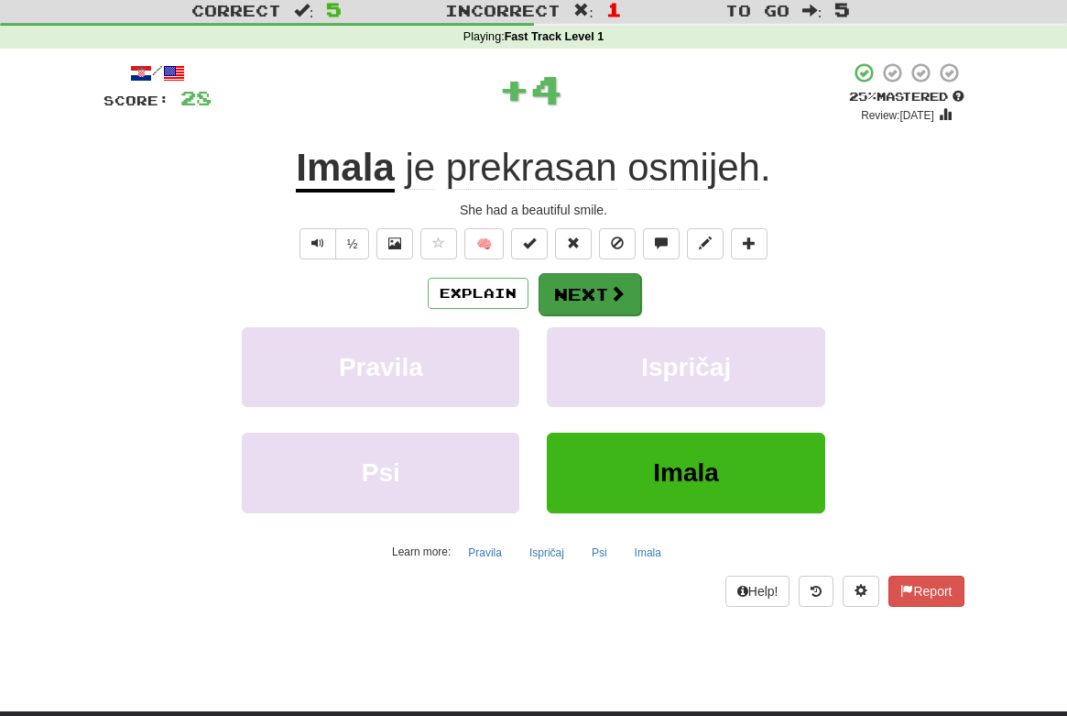
click at [581, 281] on button "Next" at bounding box center [590, 294] width 103 height 42
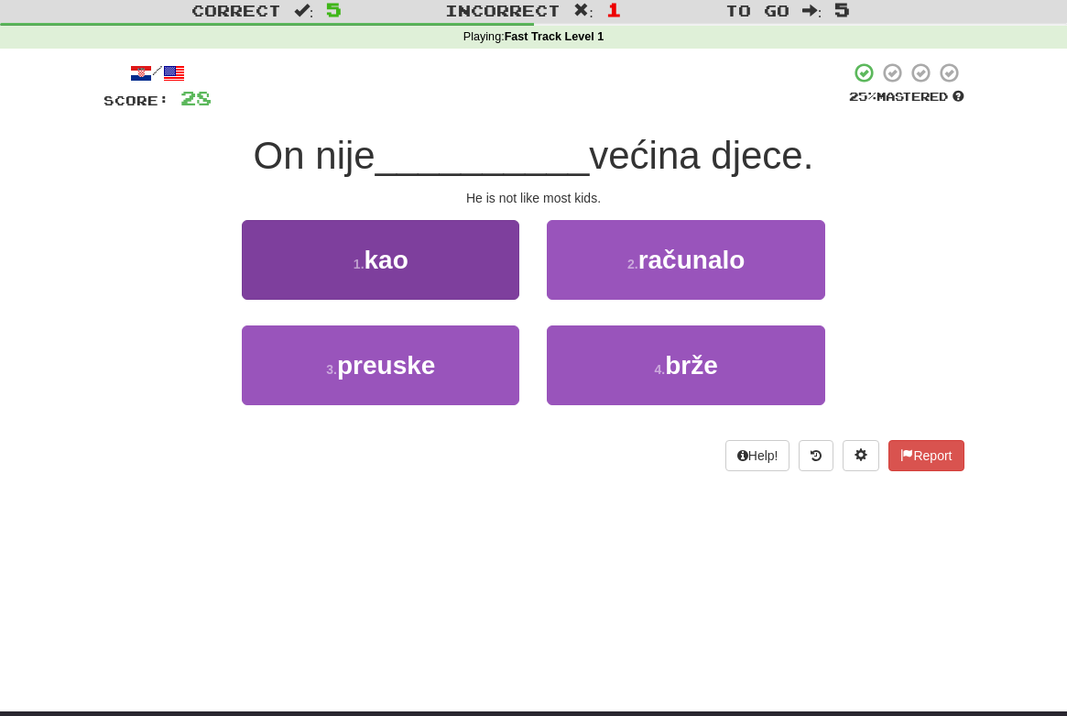
click at [412, 271] on button "1 . kao" at bounding box center [381, 260] width 278 height 80
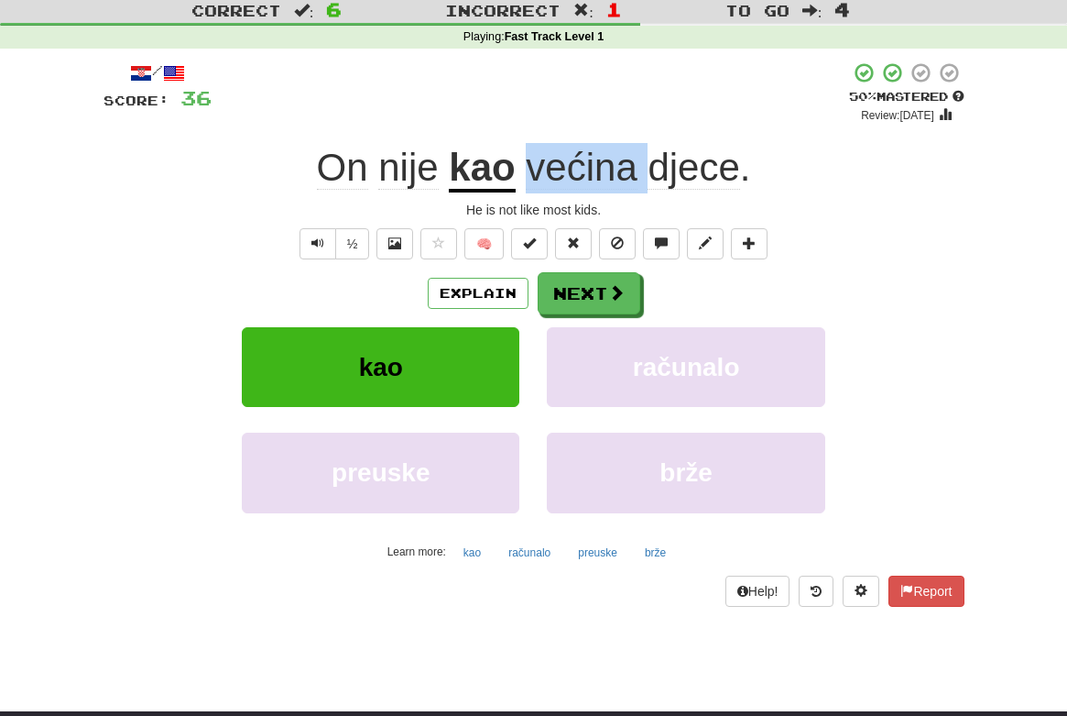
drag, startPoint x: 585, startPoint y: 164, endPoint x: 524, endPoint y: 168, distance: 61.5
click at [524, 168] on span "većina djece ." at bounding box center [633, 168] width 235 height 44
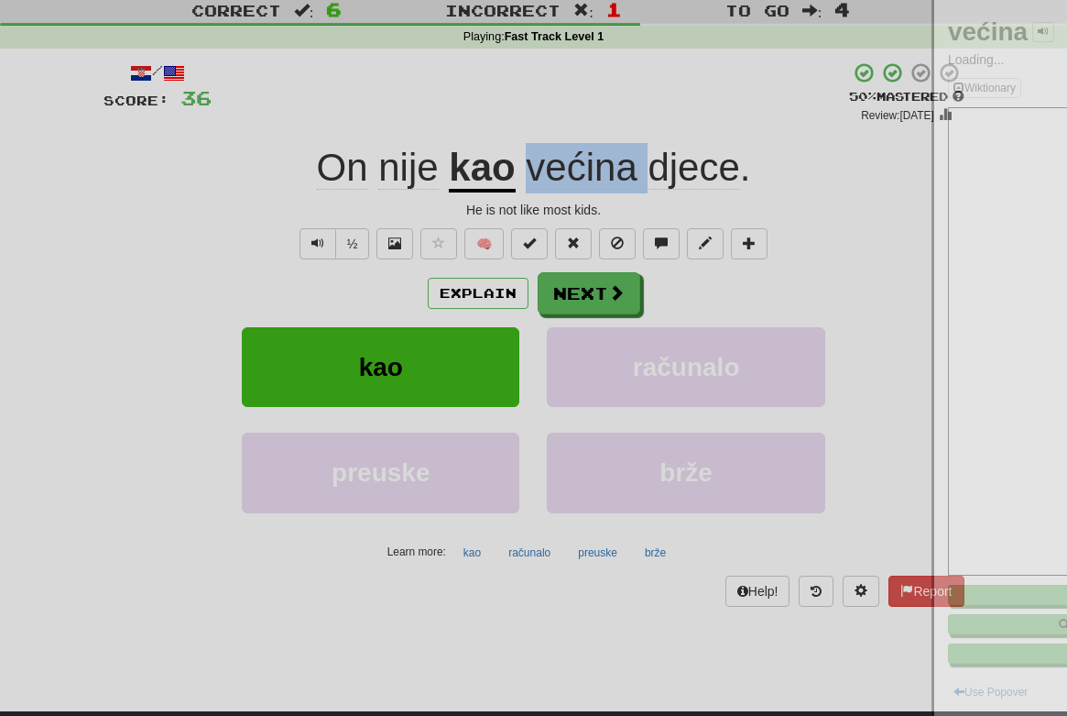
copy span "većina"
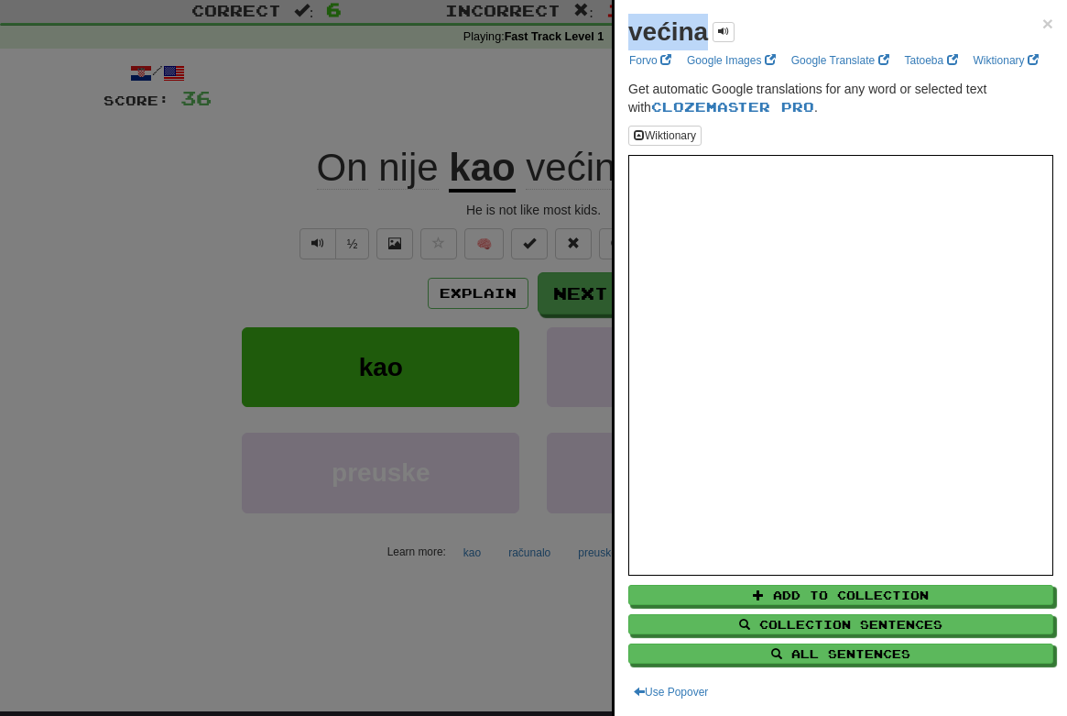
drag, startPoint x: 705, startPoint y: 35, endPoint x: 715, endPoint y: 49, distance: 17.0
click at [626, 21] on div "većina × Forvo Google Images Google Translate Tatoeba Wiktionary Get automatic …" at bounding box center [841, 358] width 453 height 716
copy strong "većina"
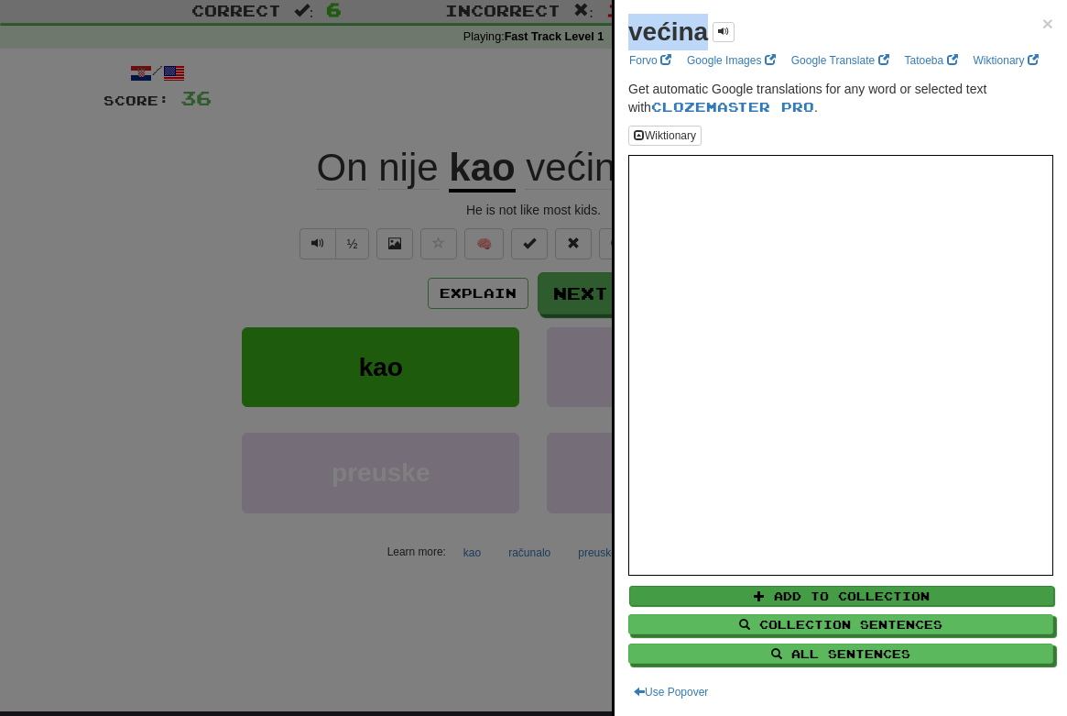
click at [804, 594] on button "Add to Collection" at bounding box center [841, 595] width 425 height 20
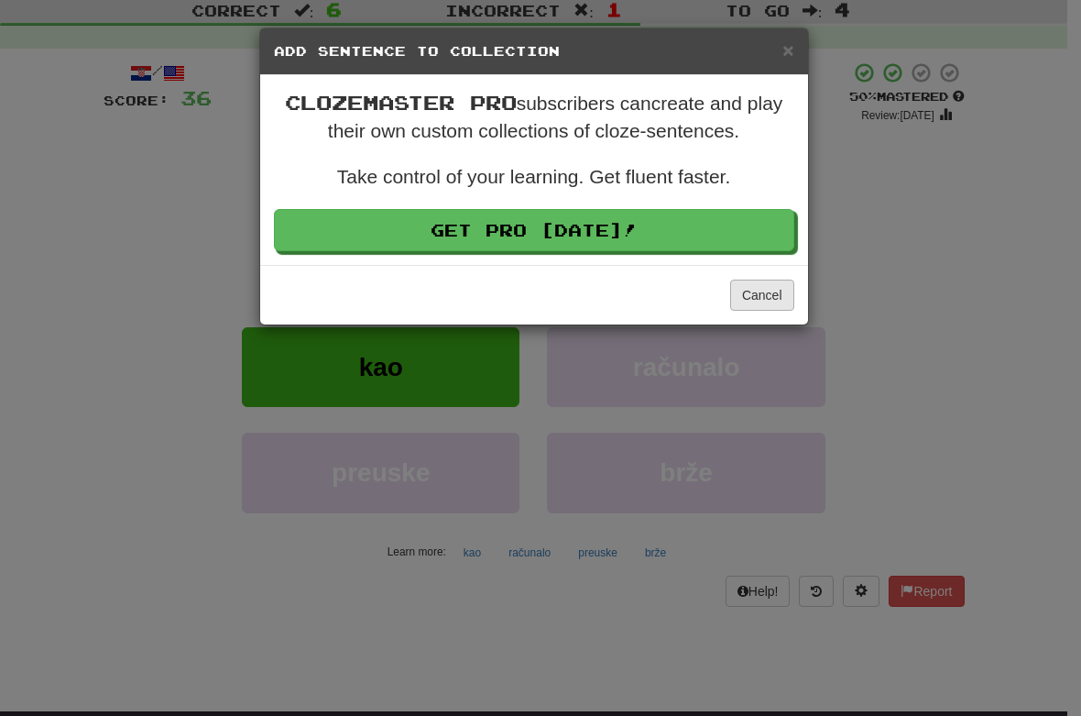
click at [754, 292] on button "Cancel" at bounding box center [762, 294] width 64 height 31
